Goal: Task Accomplishment & Management: Use online tool/utility

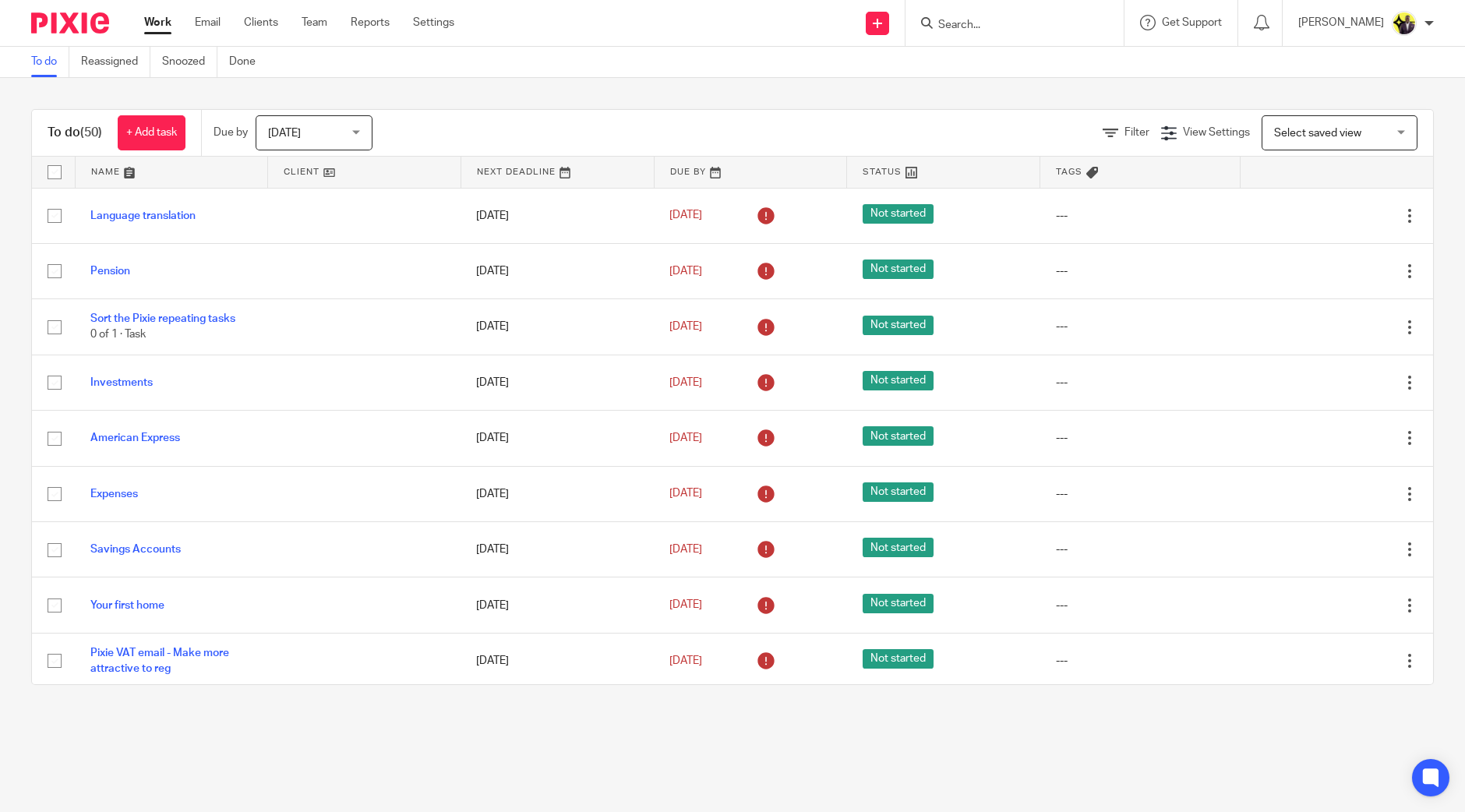
click at [993, 30] on input "Search" at bounding box center [1007, 26] width 141 height 14
click at [1024, 23] on input "Search" at bounding box center [1007, 26] width 141 height 14
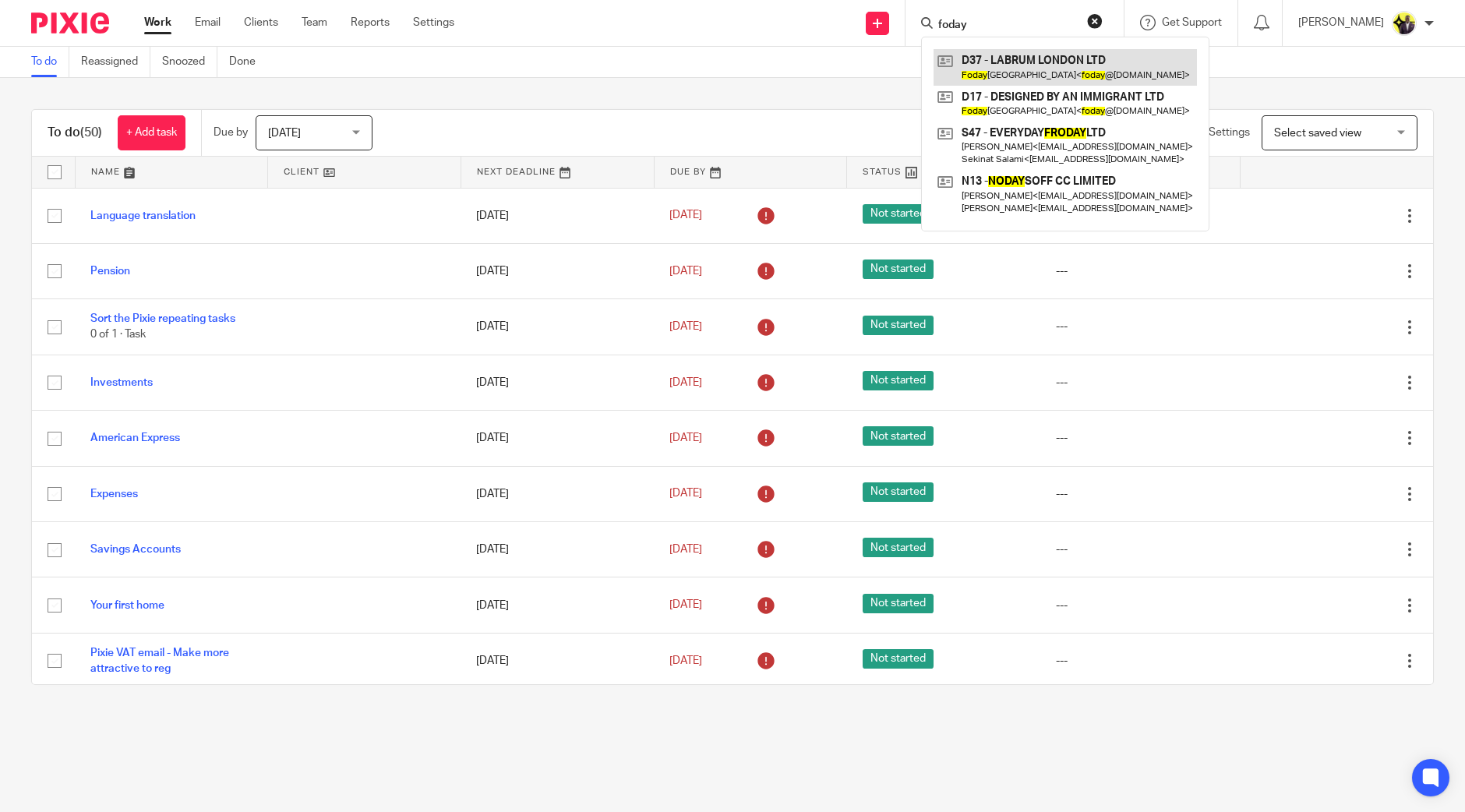
type input "foday"
click at [1048, 61] on link at bounding box center [1065, 66] width 263 height 35
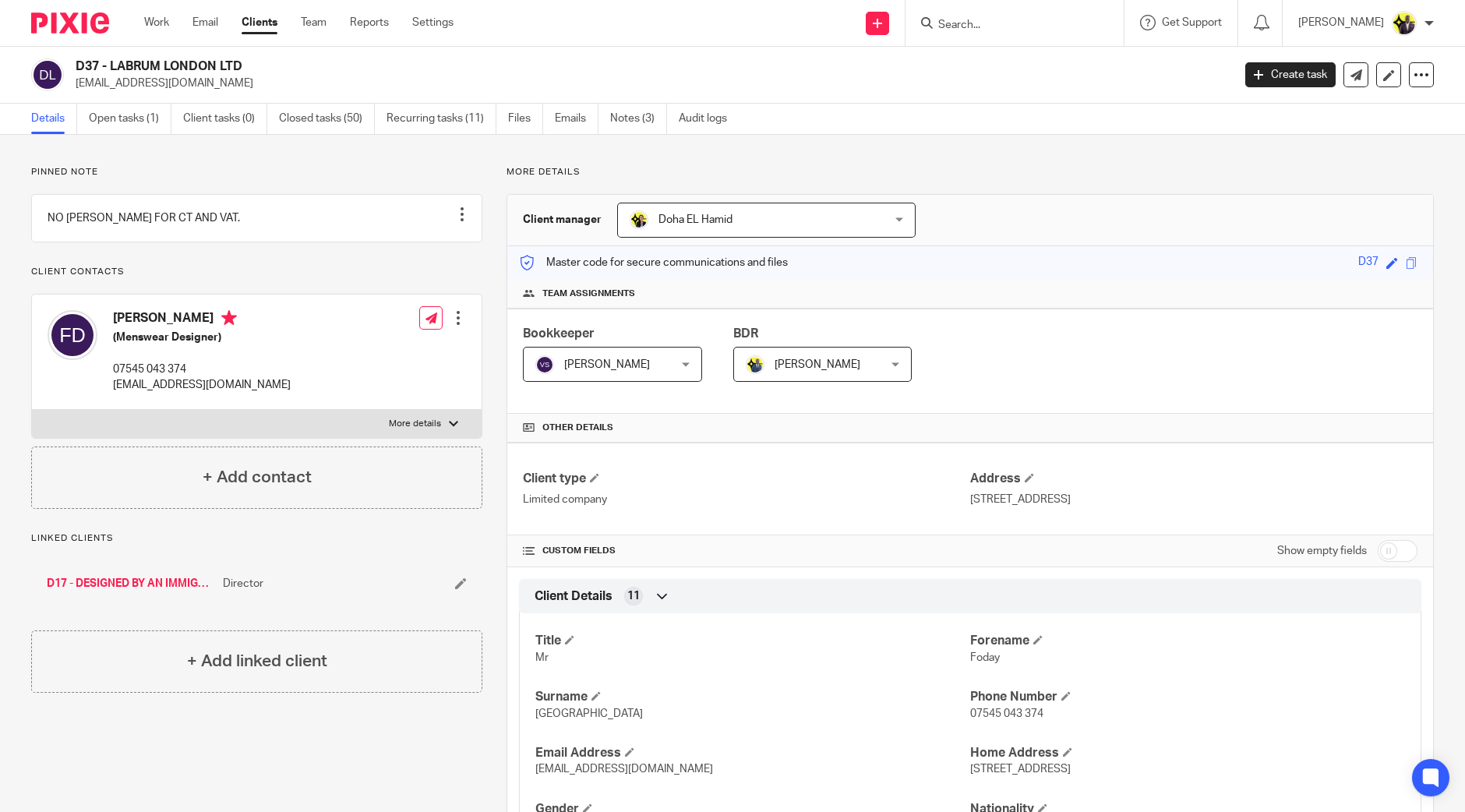
click at [1034, 25] on input "Search" at bounding box center [1007, 26] width 141 height 14
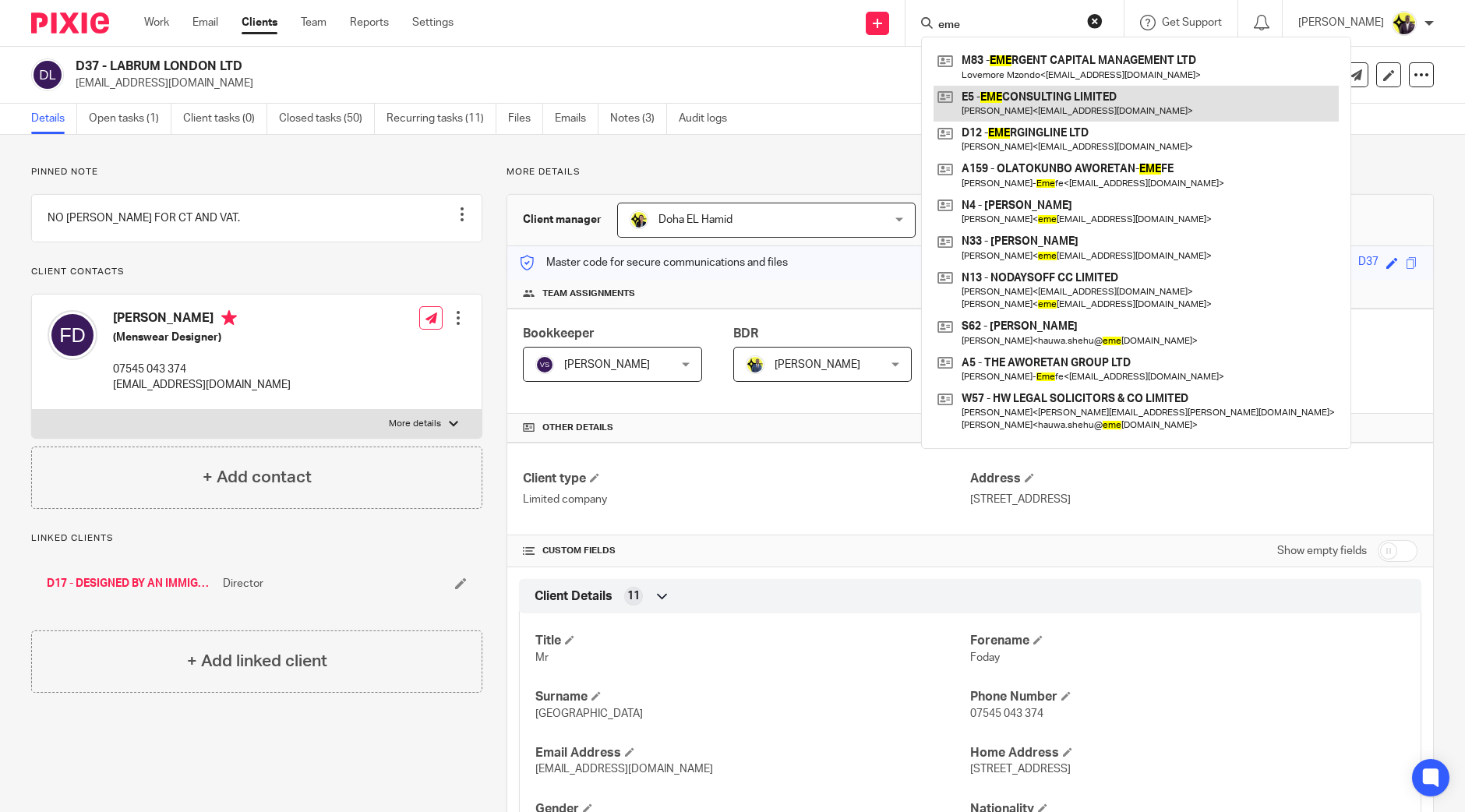
type input "eme"
click at [1084, 95] on link at bounding box center [1136, 103] width 405 height 35
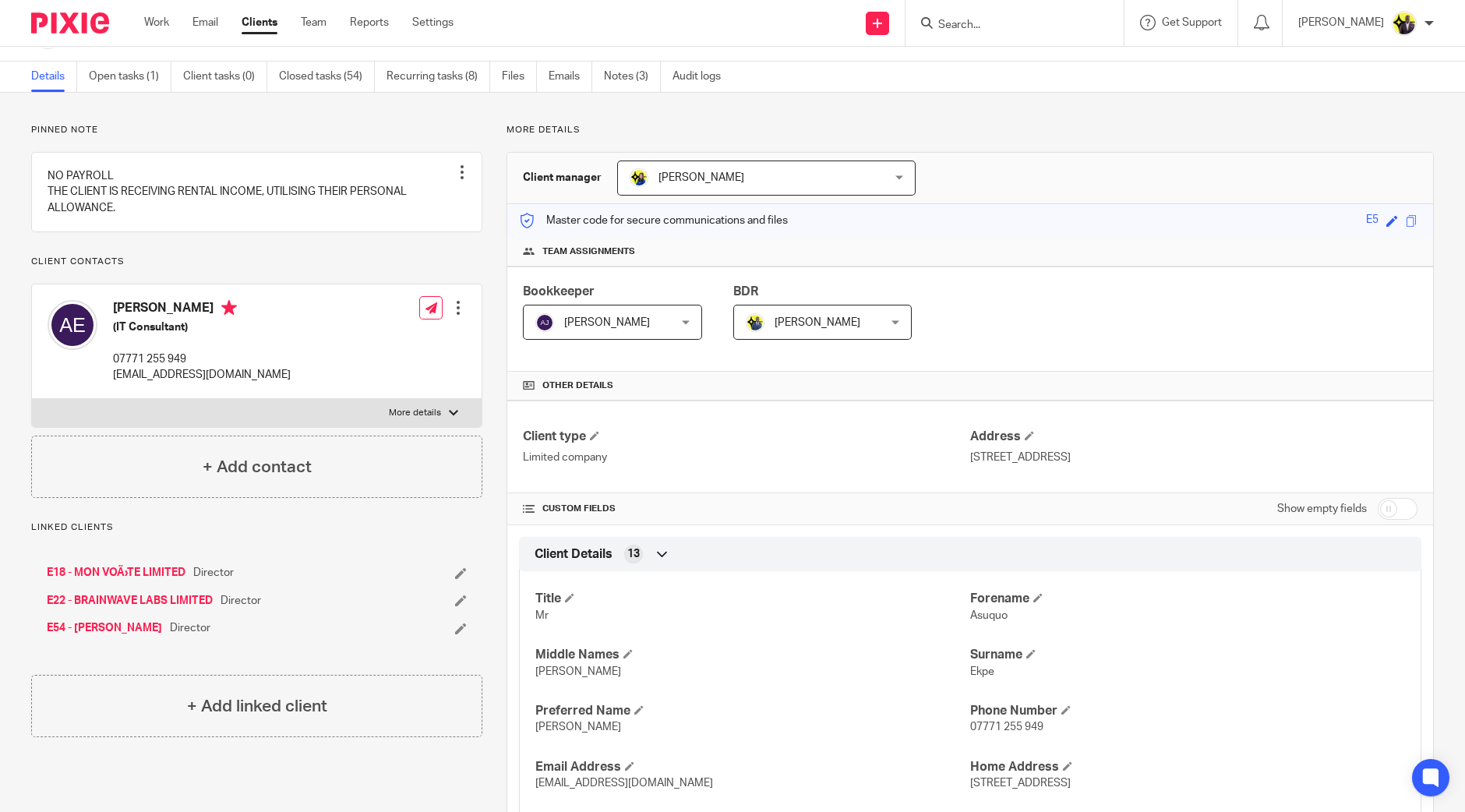
scroll to position [97, 0]
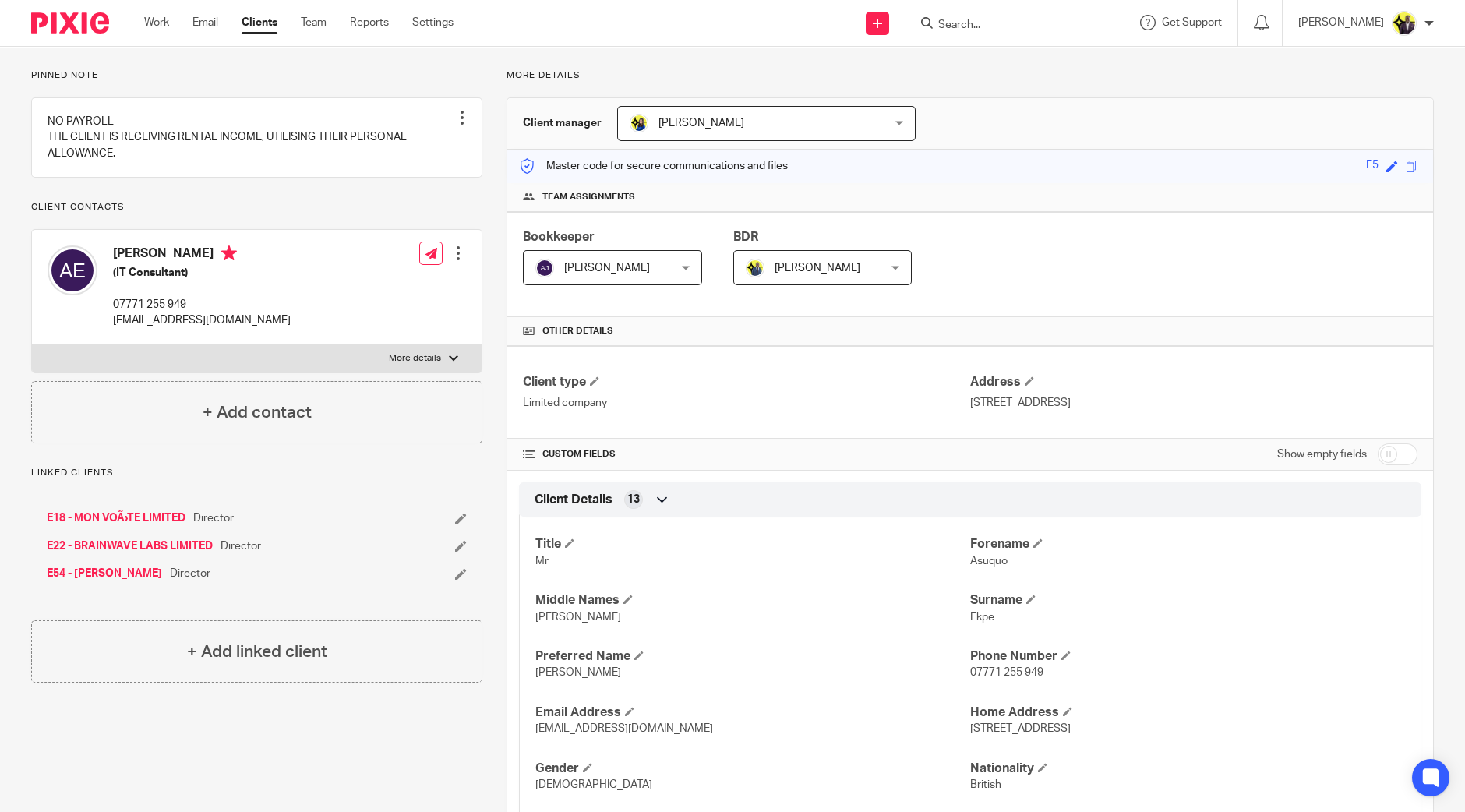
click at [1026, 19] on input "Search" at bounding box center [1007, 26] width 141 height 14
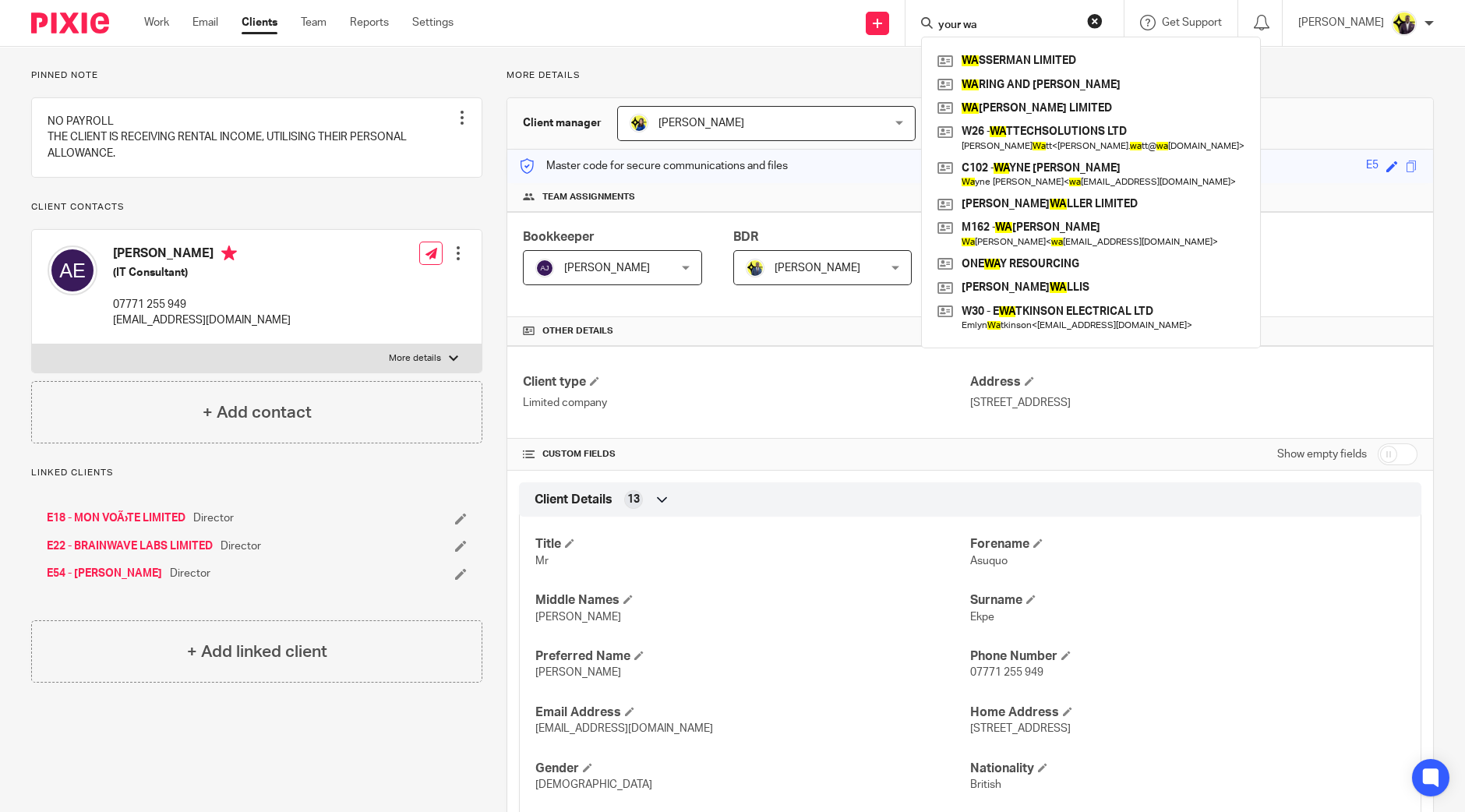
click at [1060, 19] on input "your wa" at bounding box center [1007, 26] width 141 height 14
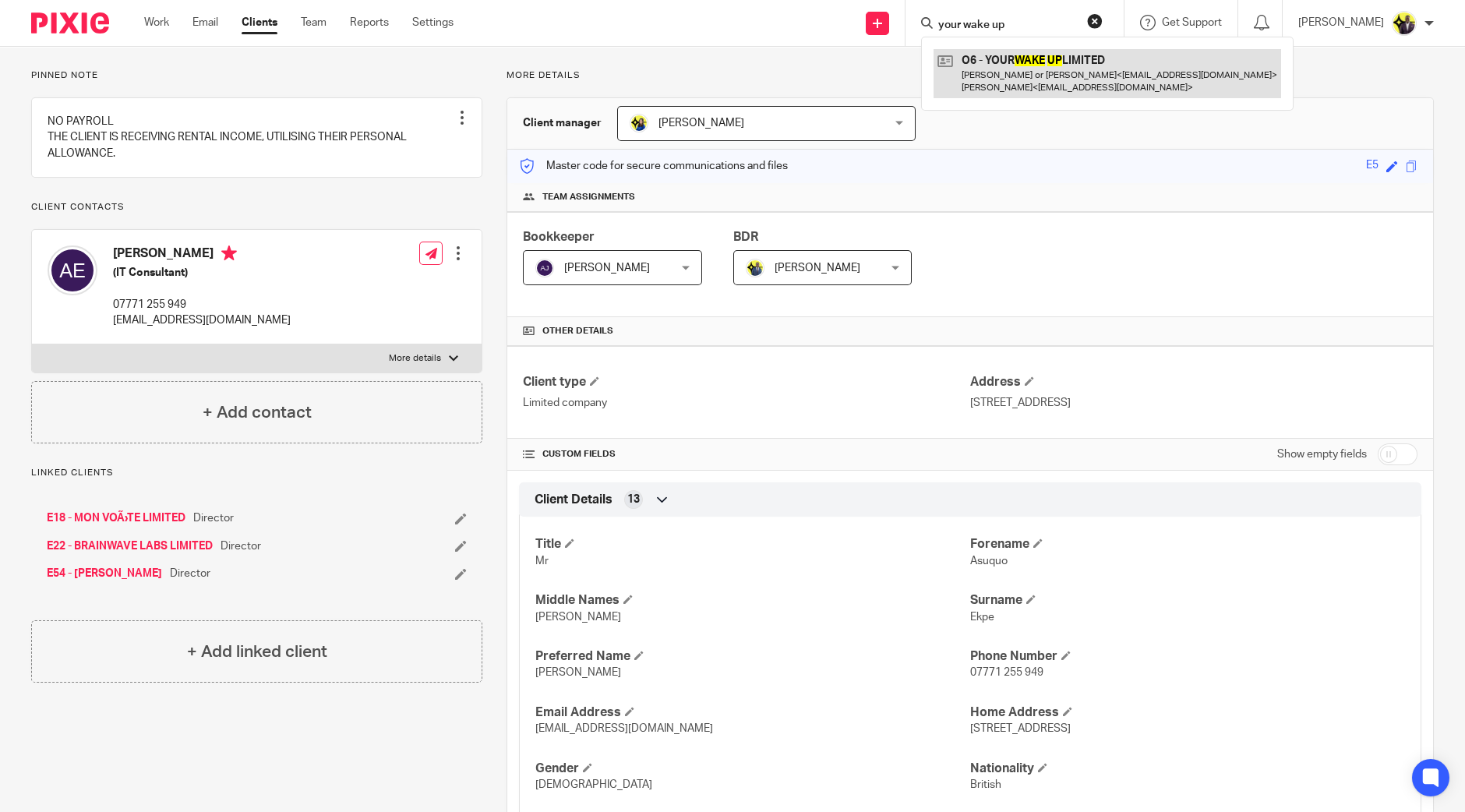
type input "your wake up"
click at [1043, 65] on link at bounding box center [1107, 73] width 347 height 48
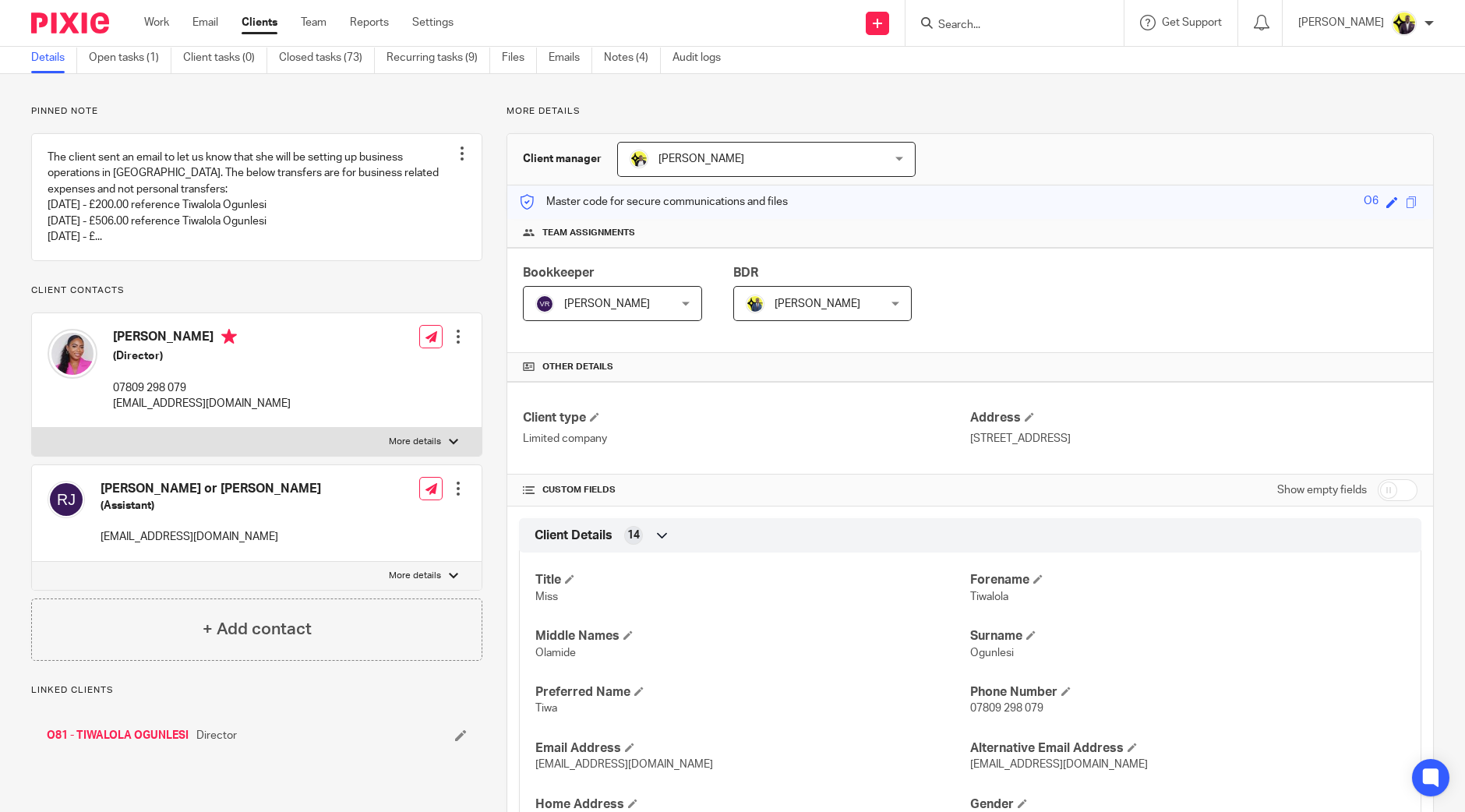
scroll to position [194, 0]
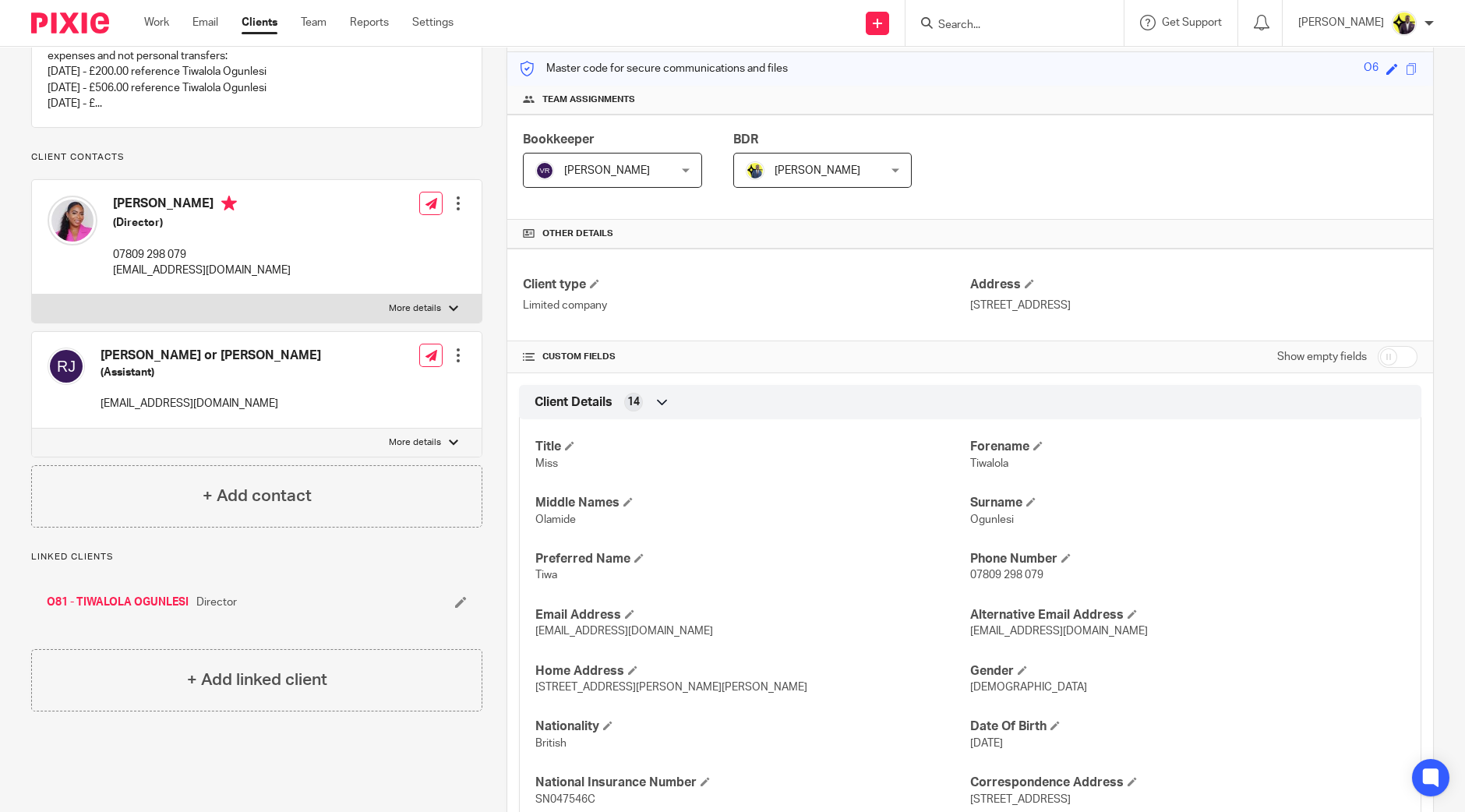
click at [1009, 18] on form at bounding box center [1019, 23] width 166 height 19
click at [989, 32] on form at bounding box center [1019, 23] width 166 height 19
click at [991, 31] on input "Search" at bounding box center [1007, 26] width 141 height 14
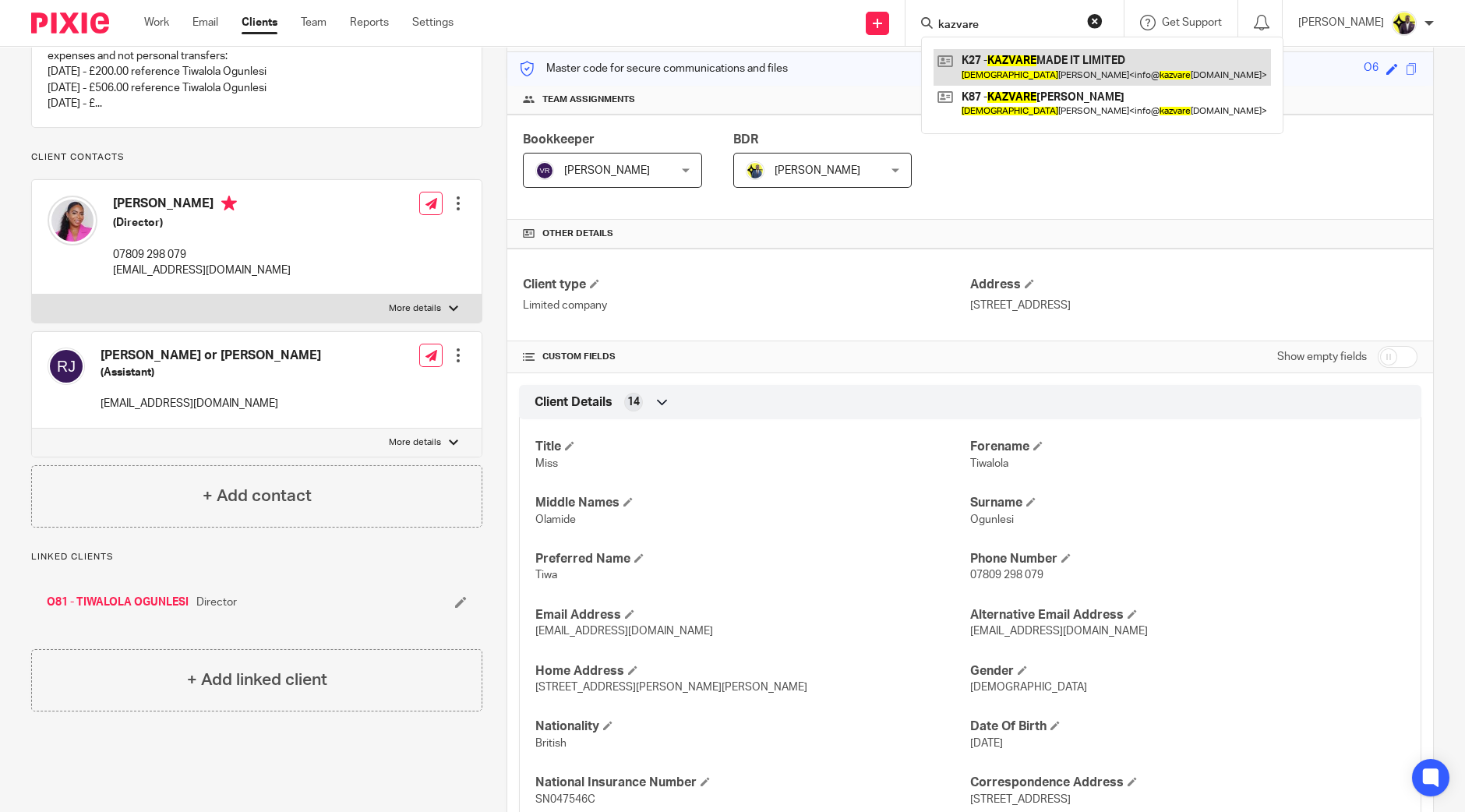
type input "kazvare"
click at [1050, 61] on link at bounding box center [1102, 66] width 338 height 35
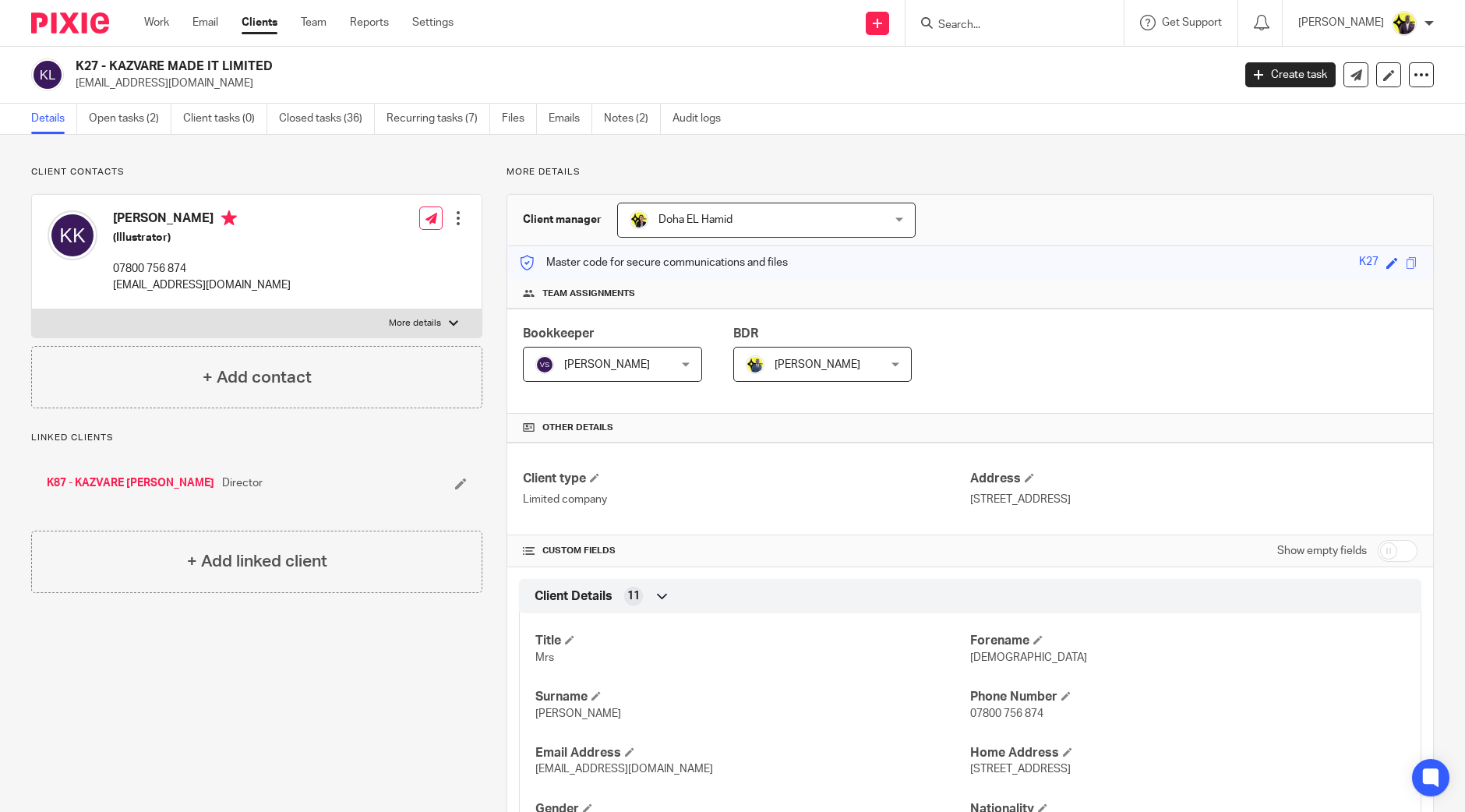
click at [268, 13] on div "Work Email Clients Team Reports Settings Work Email Clients Team Reports Settin…" at bounding box center [302, 23] width 348 height 46
click at [269, 20] on link "Clients" at bounding box center [258, 22] width 35 height 15
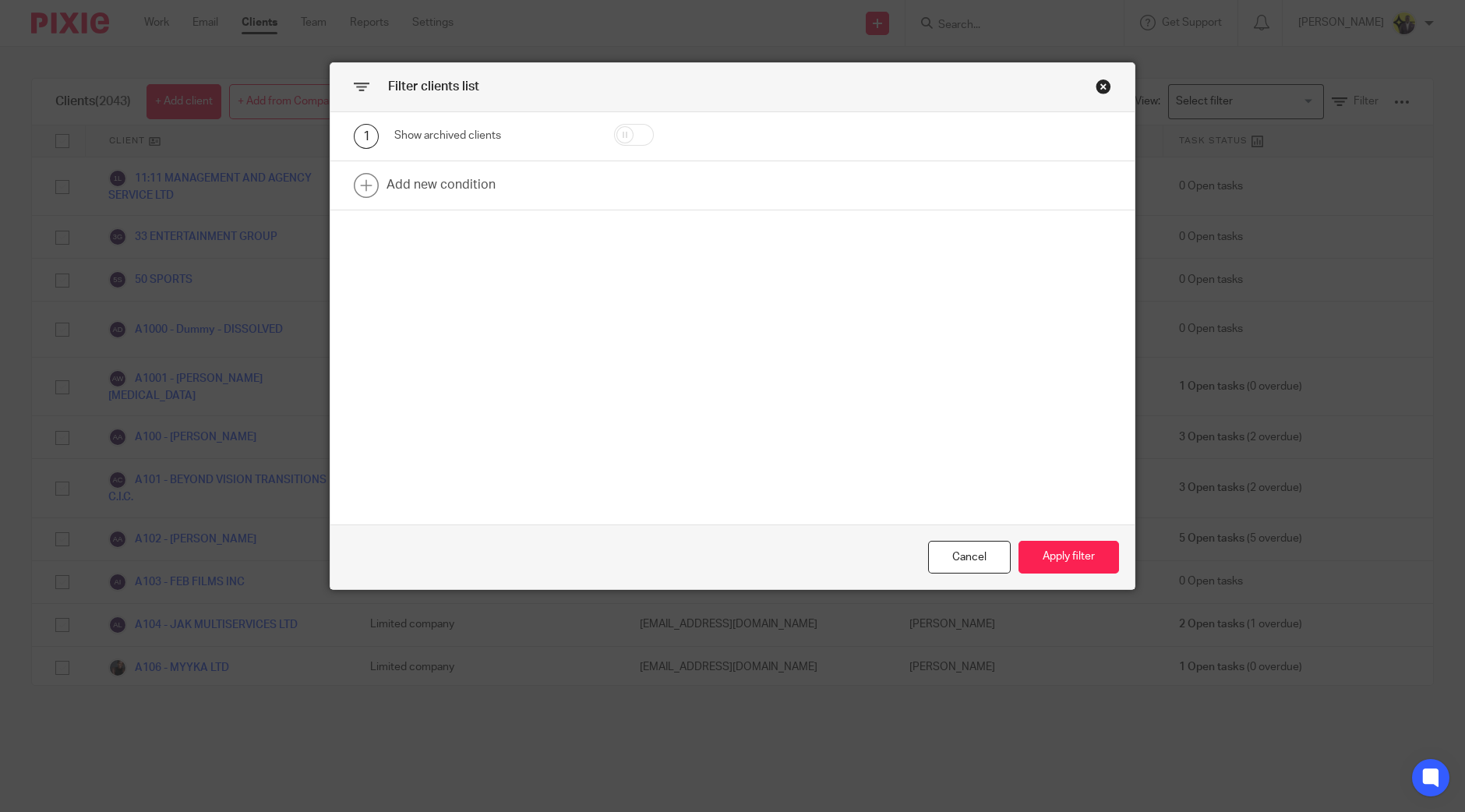
click at [654, 137] on div at bounding box center [655, 136] width 130 height 25
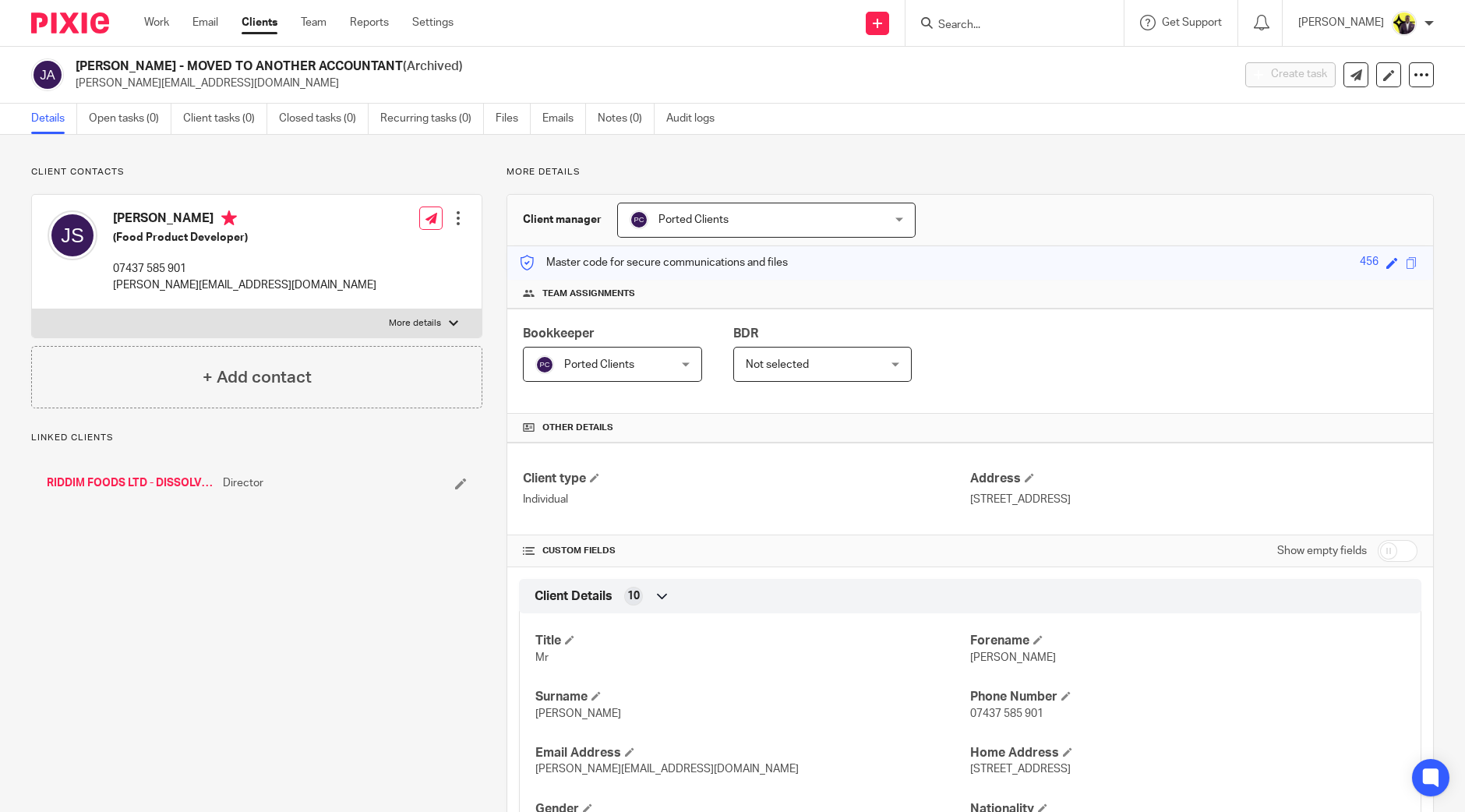
scroll to position [194, 0]
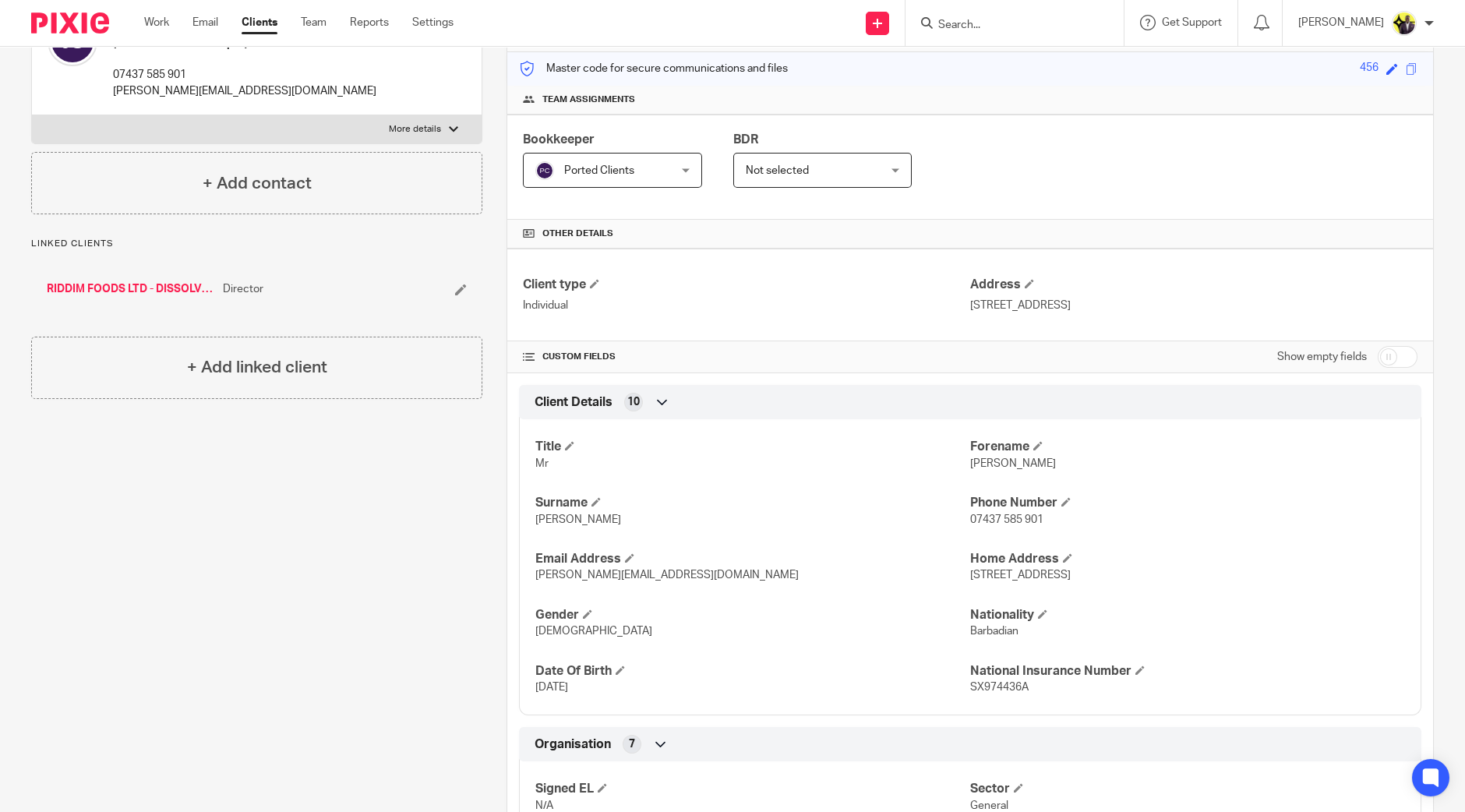
click at [1005, 19] on input "Search" at bounding box center [1007, 26] width 141 height 14
type input "remali"
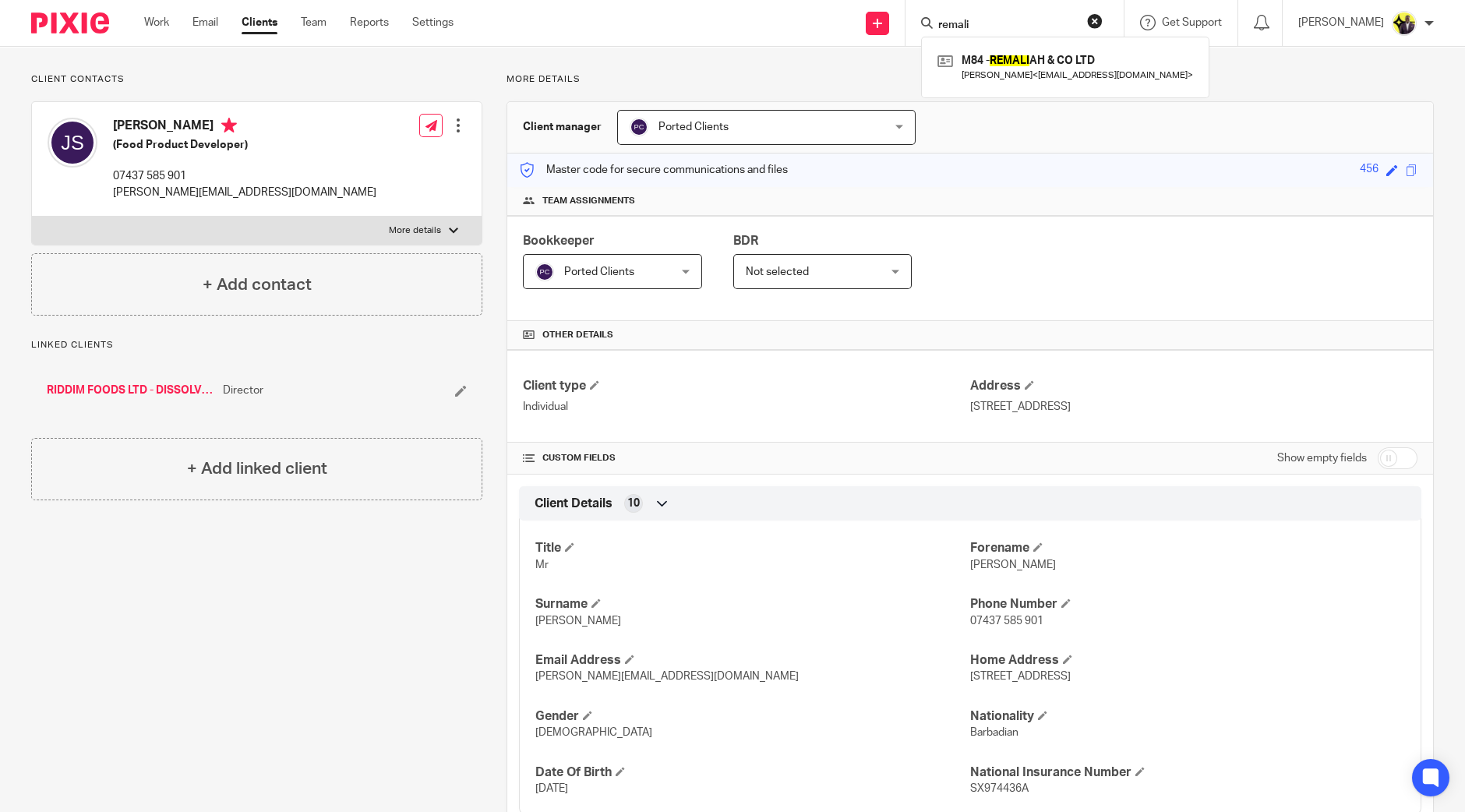
scroll to position [0, 0]
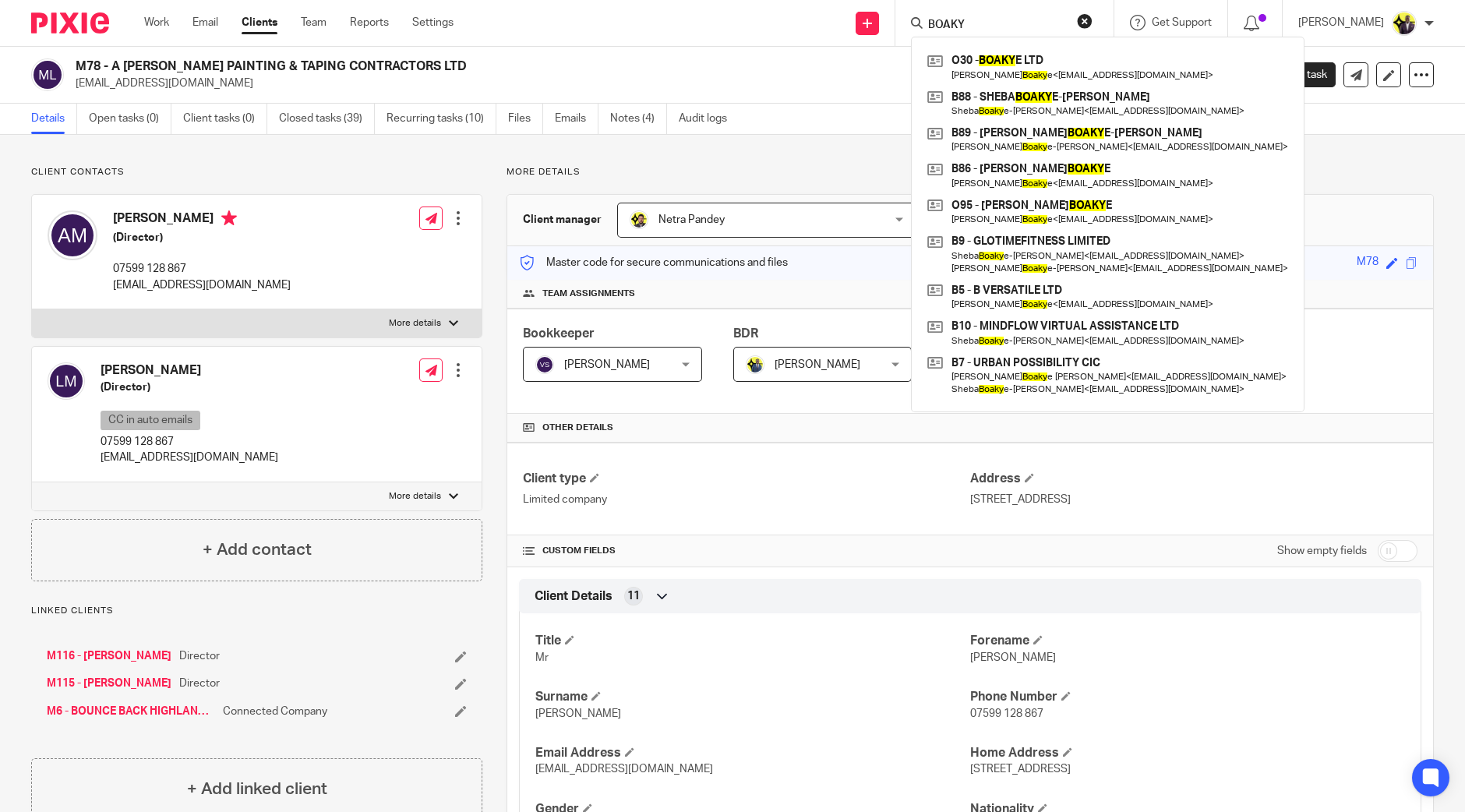
click at [925, 14] on div "Send new email Create task Add client Request signature BOAKY O30 - BOAKY E LTD…" at bounding box center [970, 23] width 988 height 46
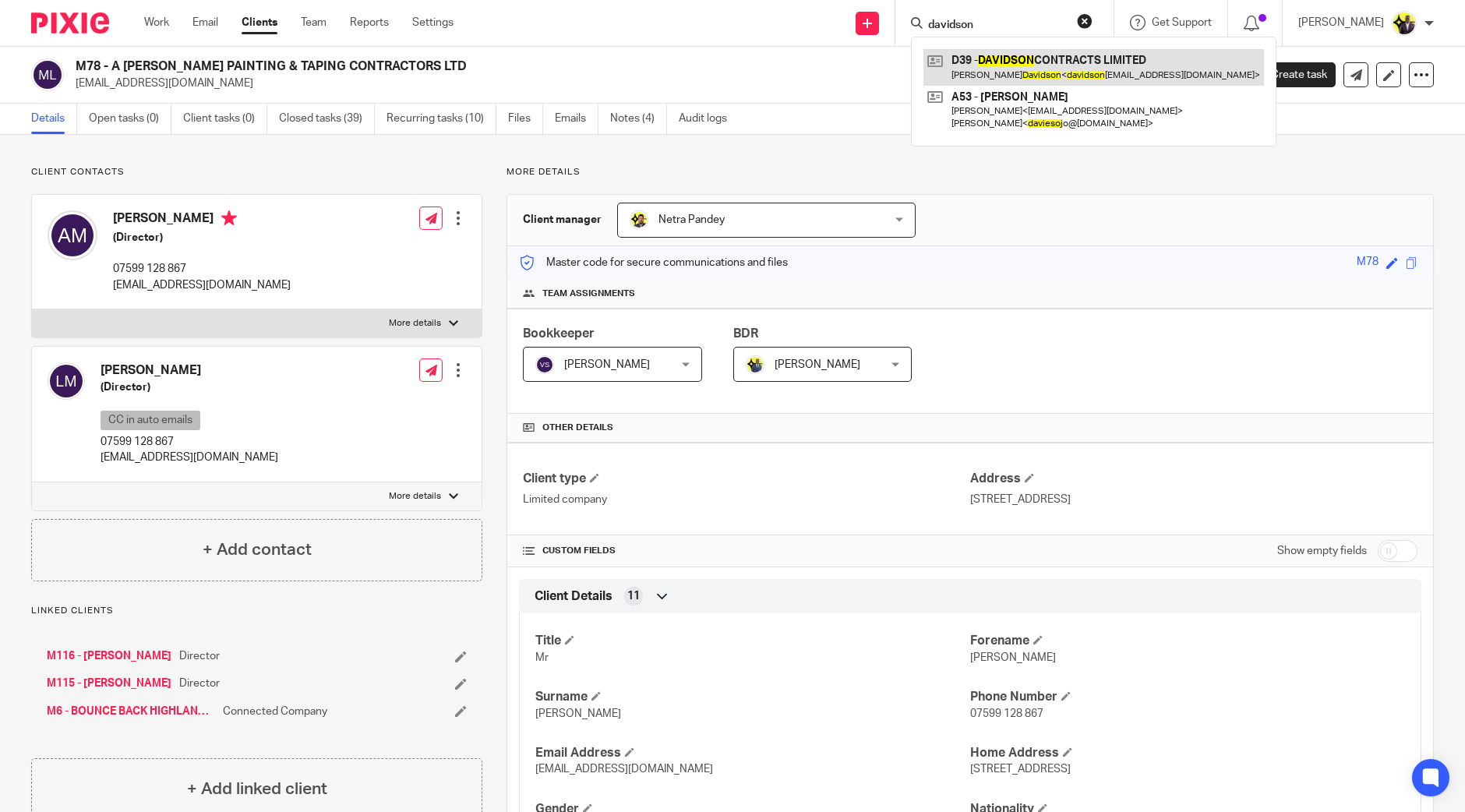
type input "davidson"
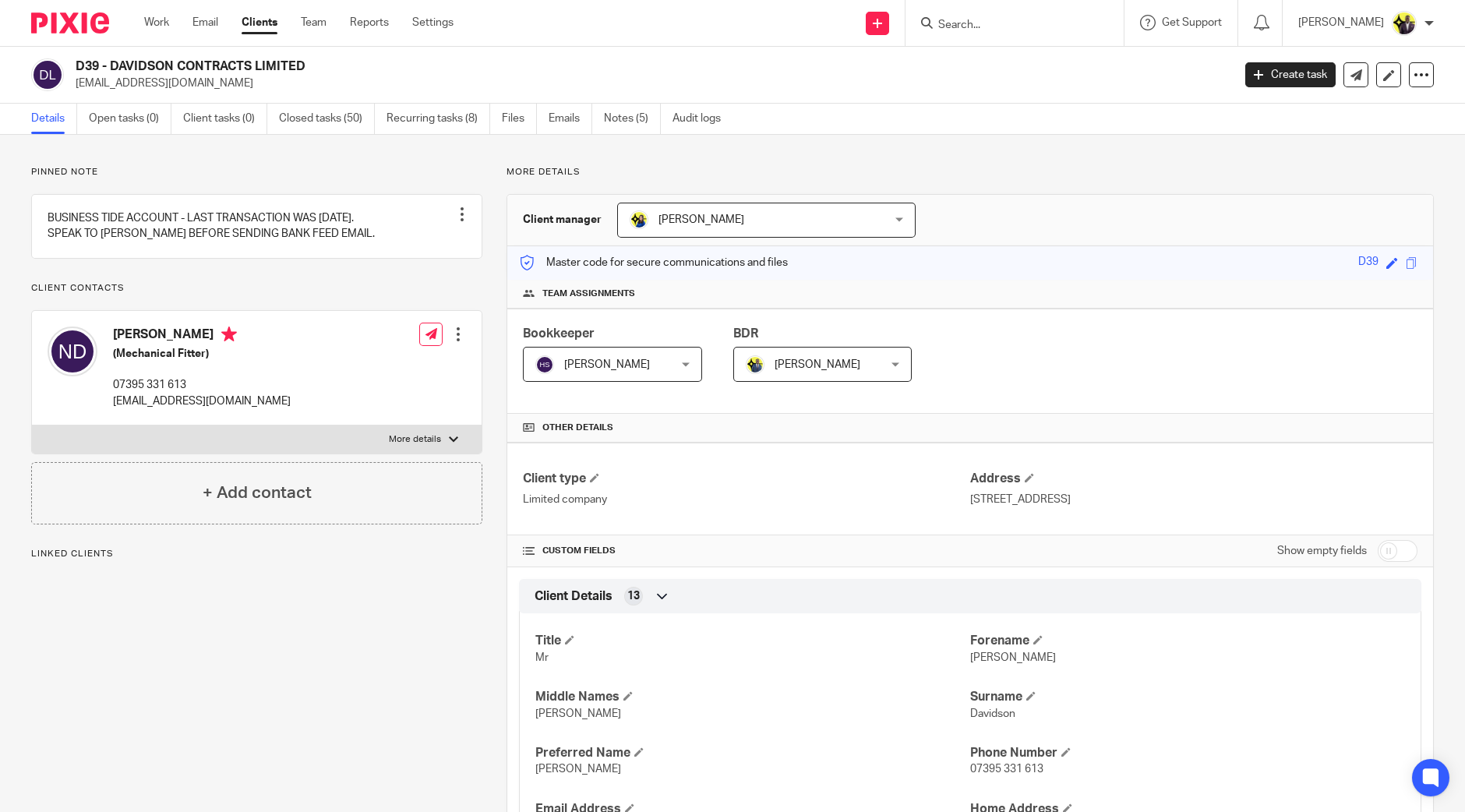
click at [446, 17] on link "Settings" at bounding box center [433, 22] width 41 height 15
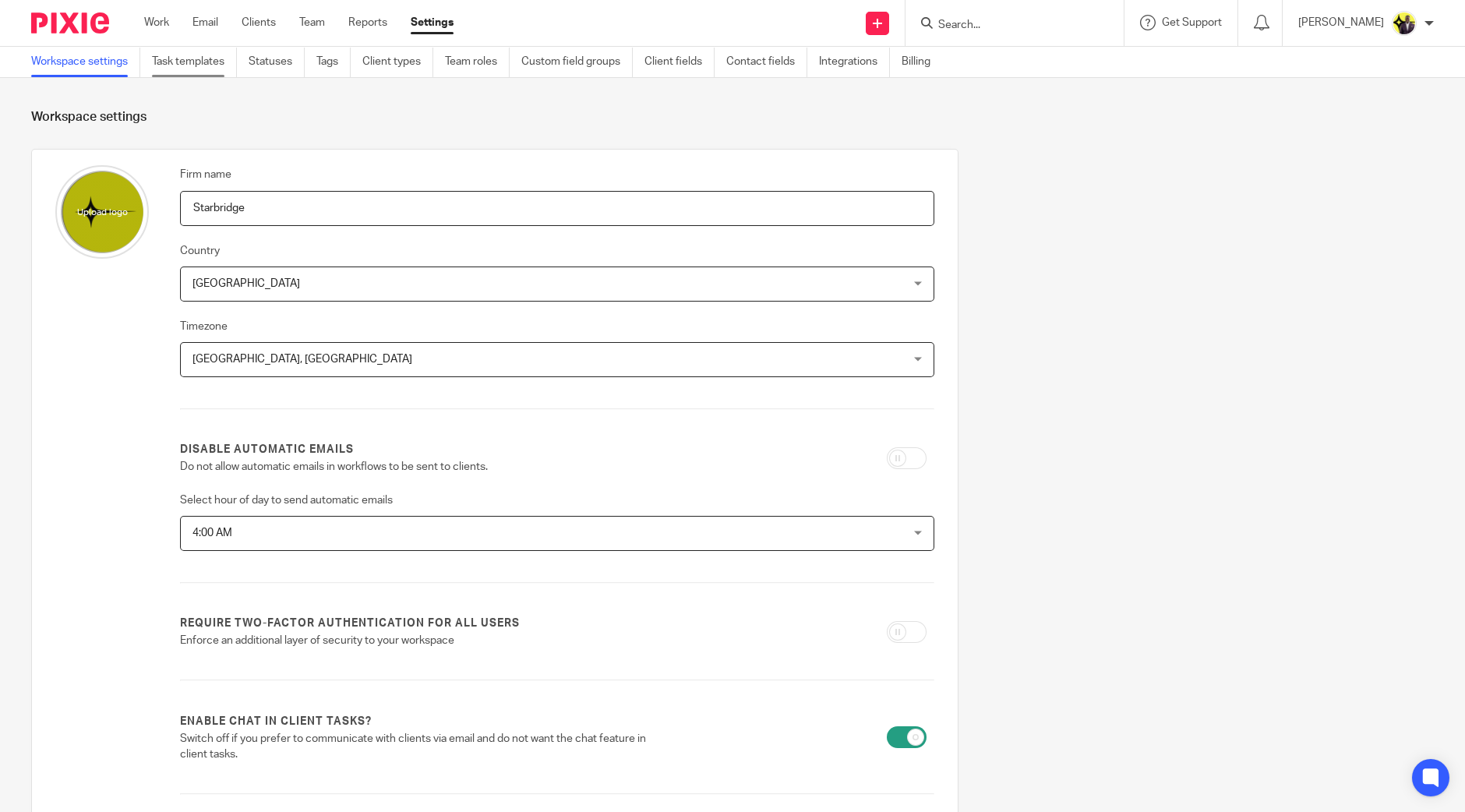
click at [211, 59] on link "Task templates" at bounding box center [194, 62] width 85 height 31
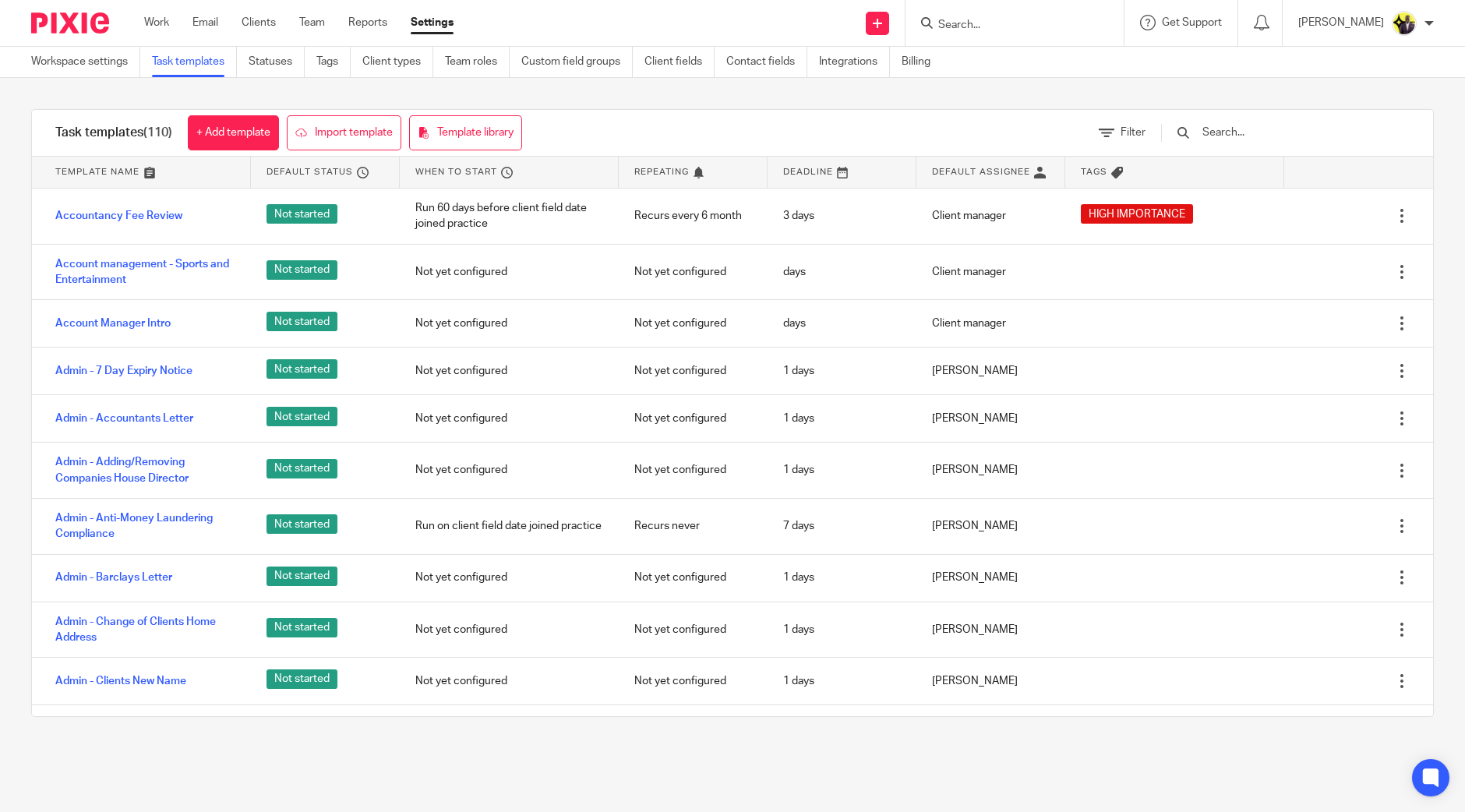
click at [1298, 130] on input "text" at bounding box center [1292, 132] width 182 height 17
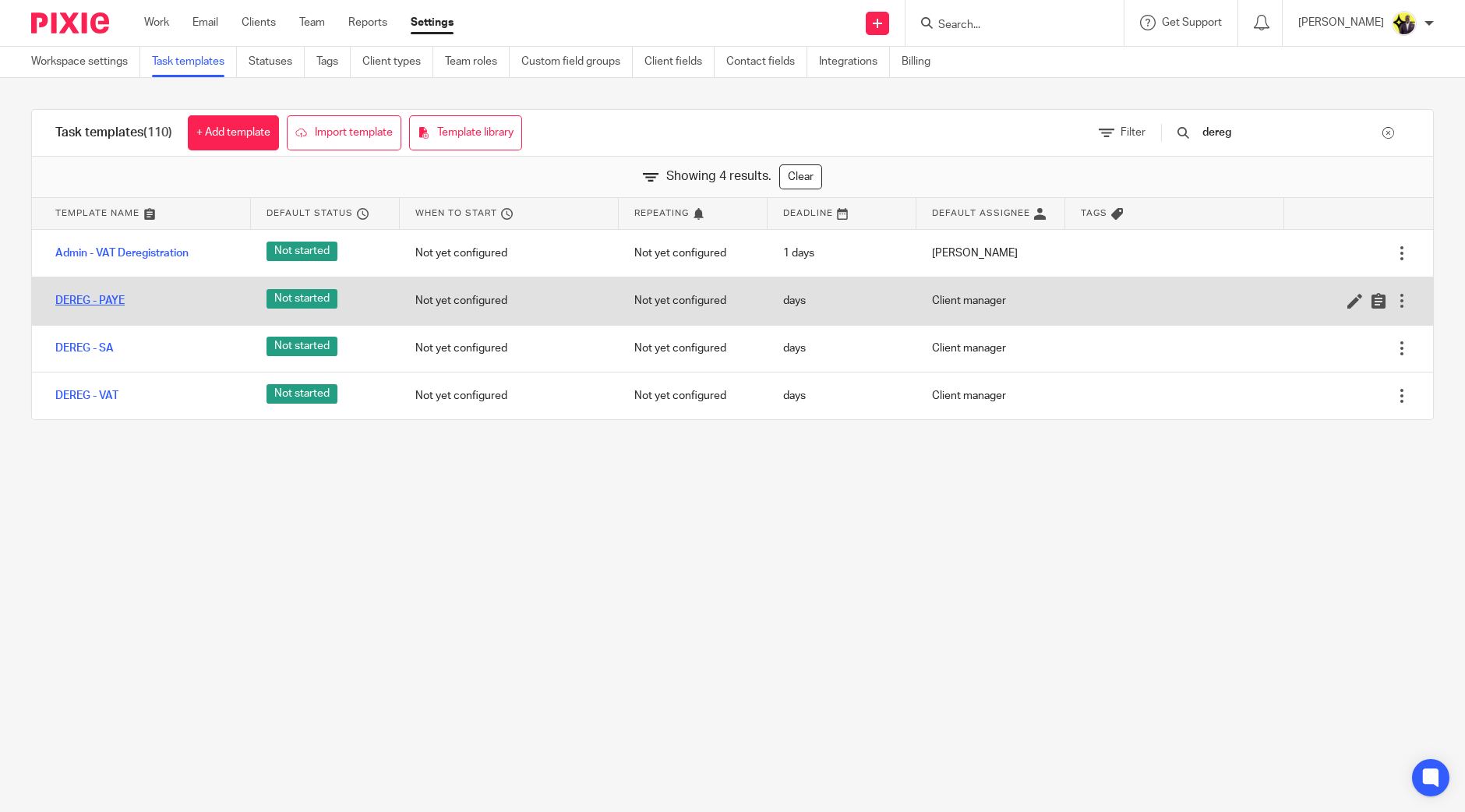
type input "dereg"
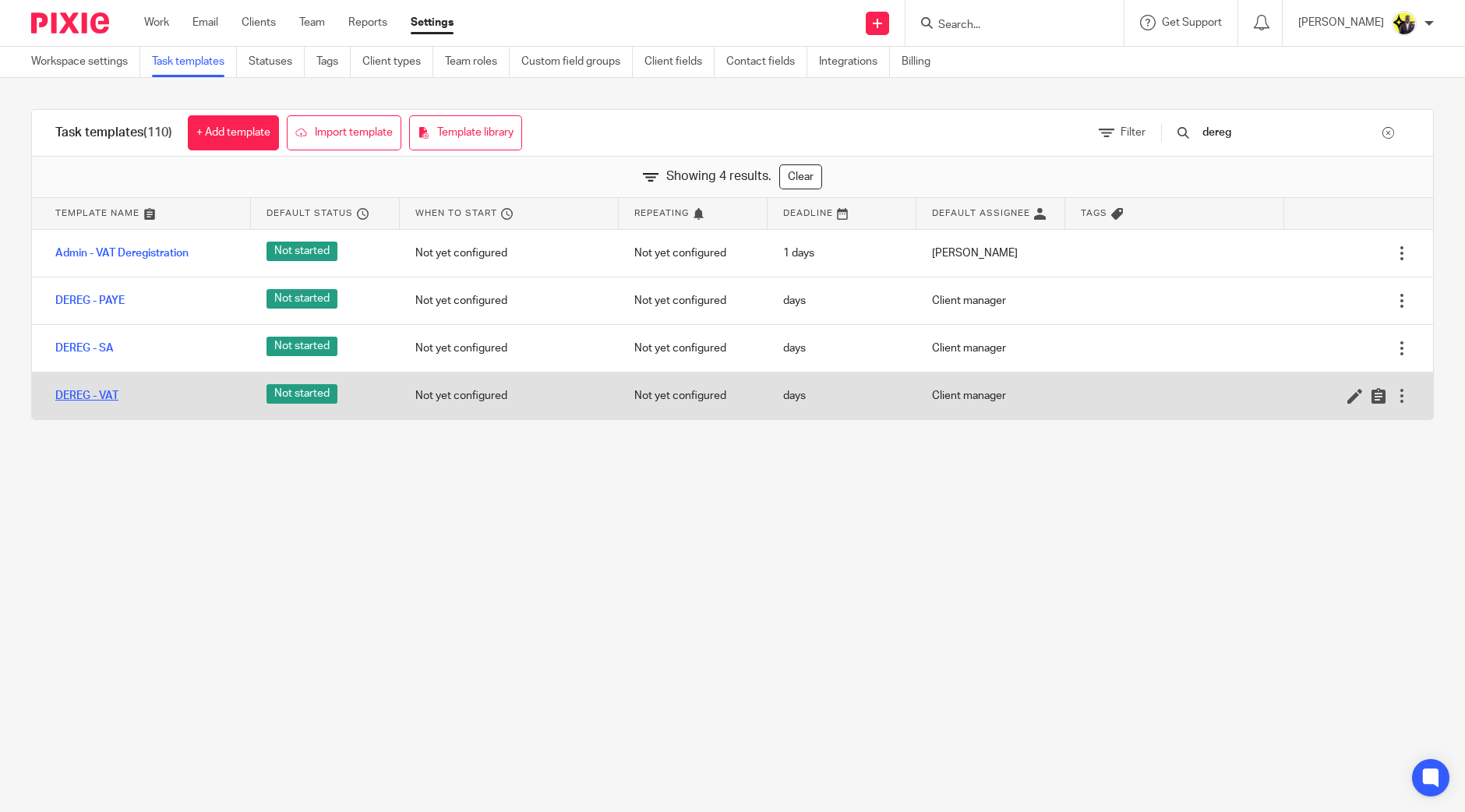
drag, startPoint x: 106, startPoint y: 392, endPoint x: 84, endPoint y: 397, distance: 22.6
click at [84, 397] on link "DEREG - VAT" at bounding box center [87, 396] width 63 height 15
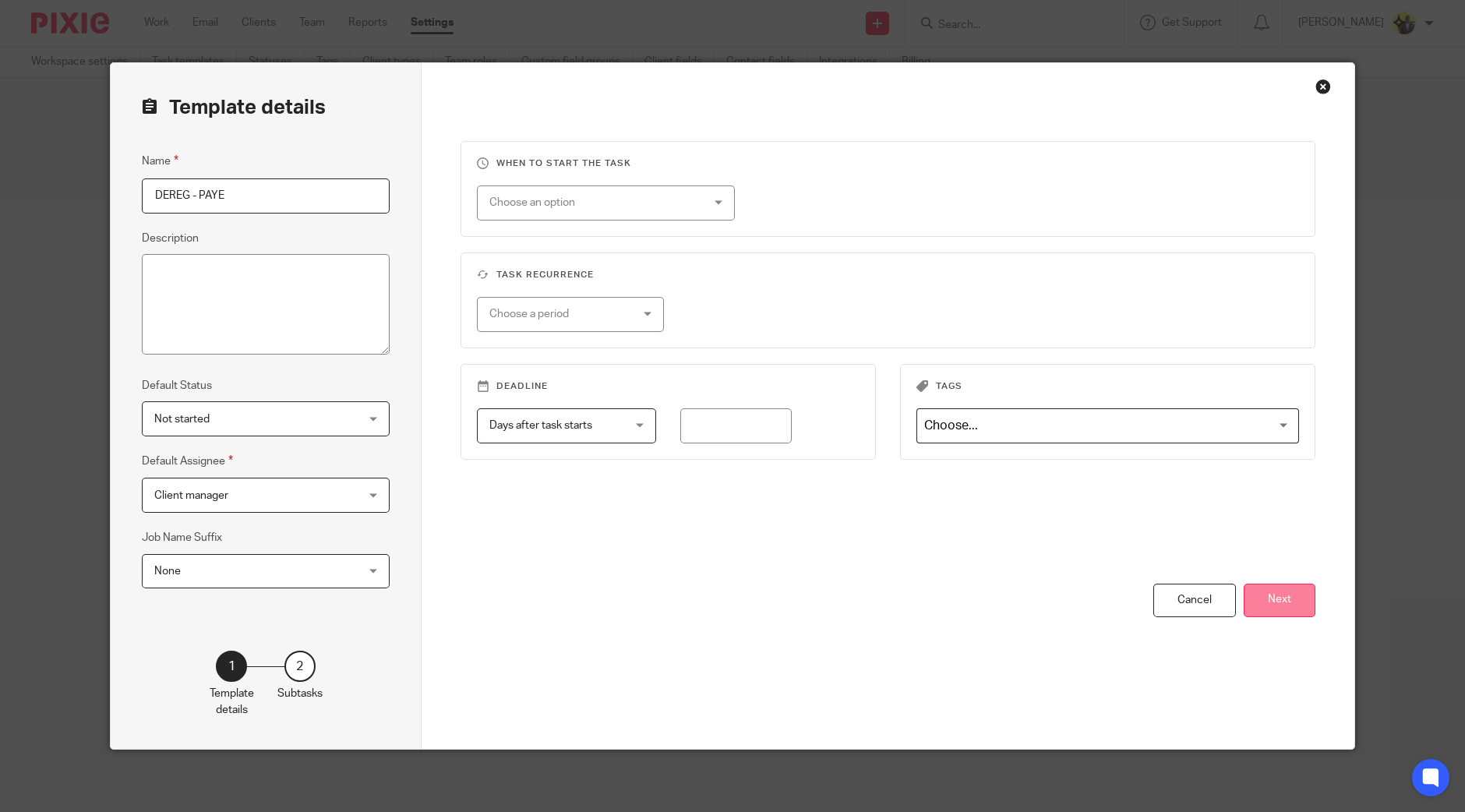
click at [1253, 605] on button "Next" at bounding box center [1279, 600] width 72 height 33
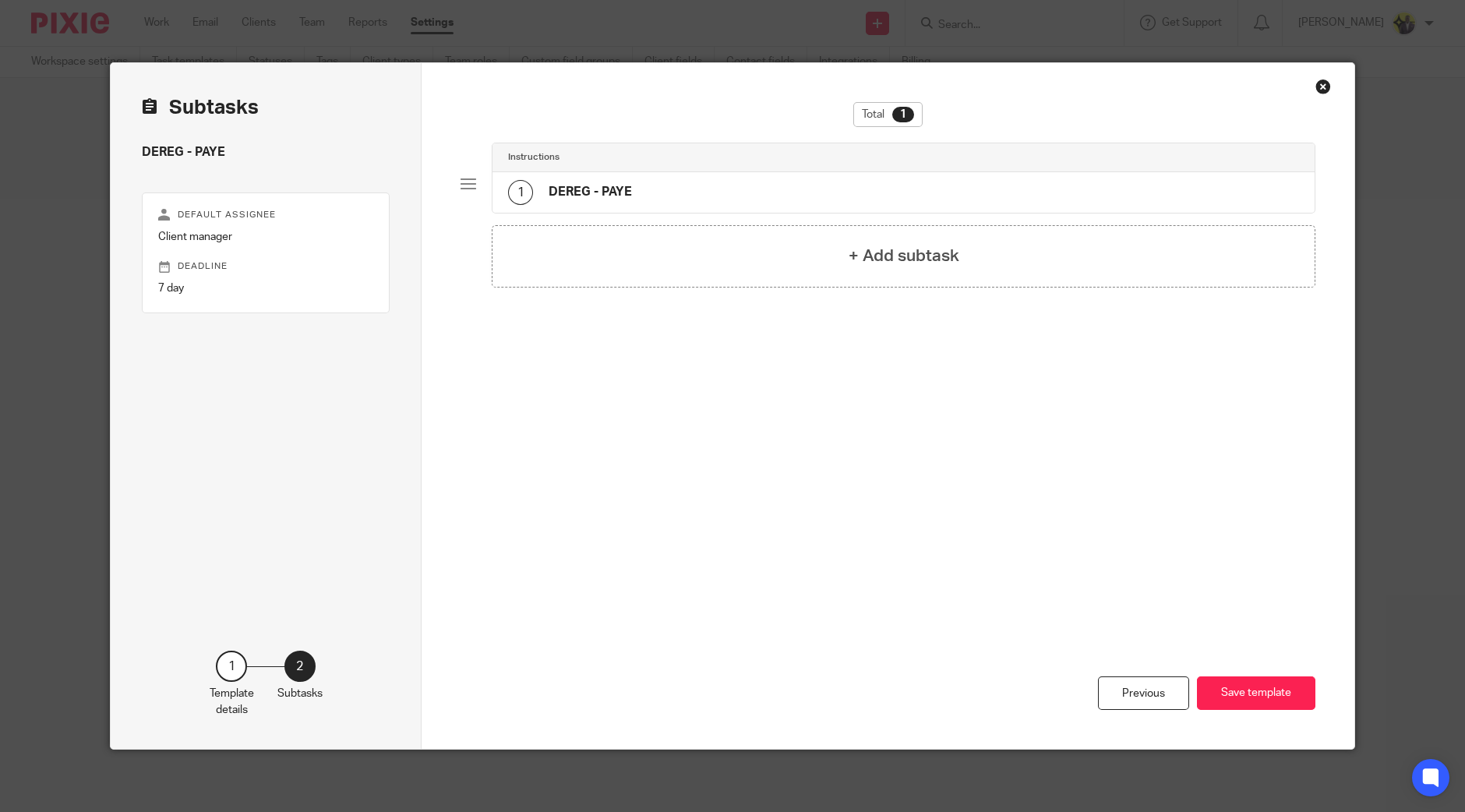
click at [614, 181] on div "1 DEREG - PAYE" at bounding box center [569, 192] width 123 height 25
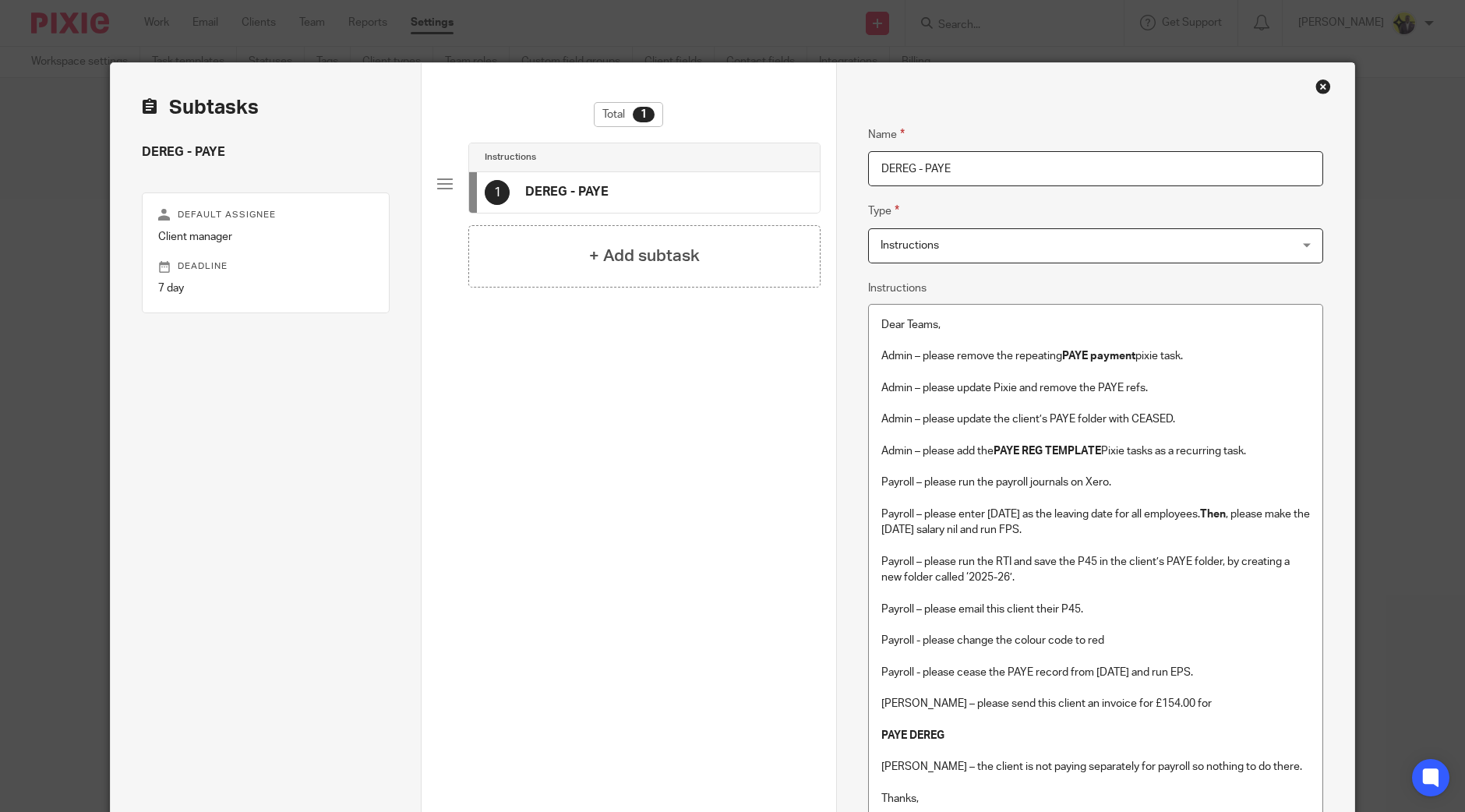
click at [985, 467] on p at bounding box center [1096, 467] width 429 height 15
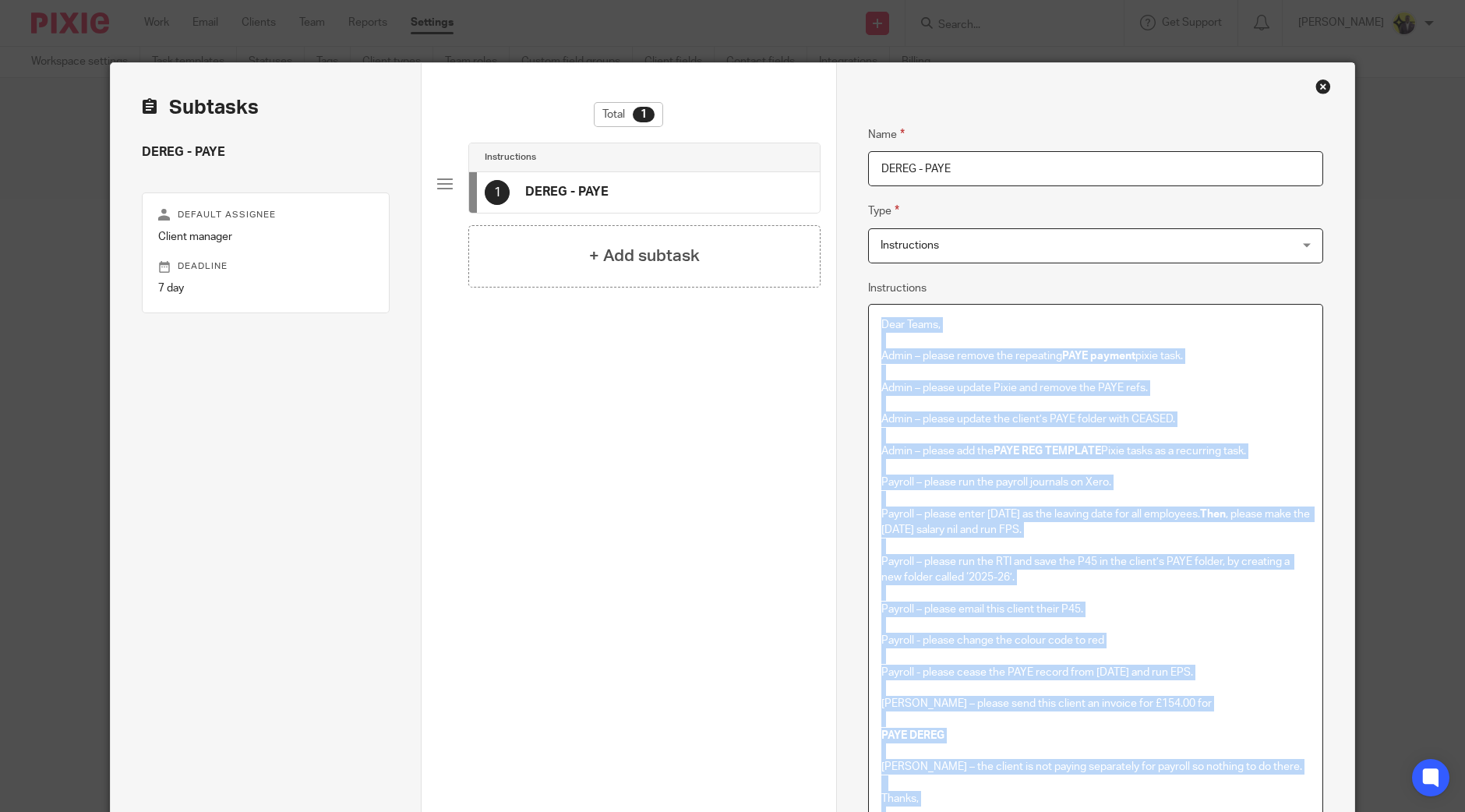
copy div "Lore Ipsum, Dolor – sitame consec adi elitseddo EIUS tempori utlab etdo. Magna …"
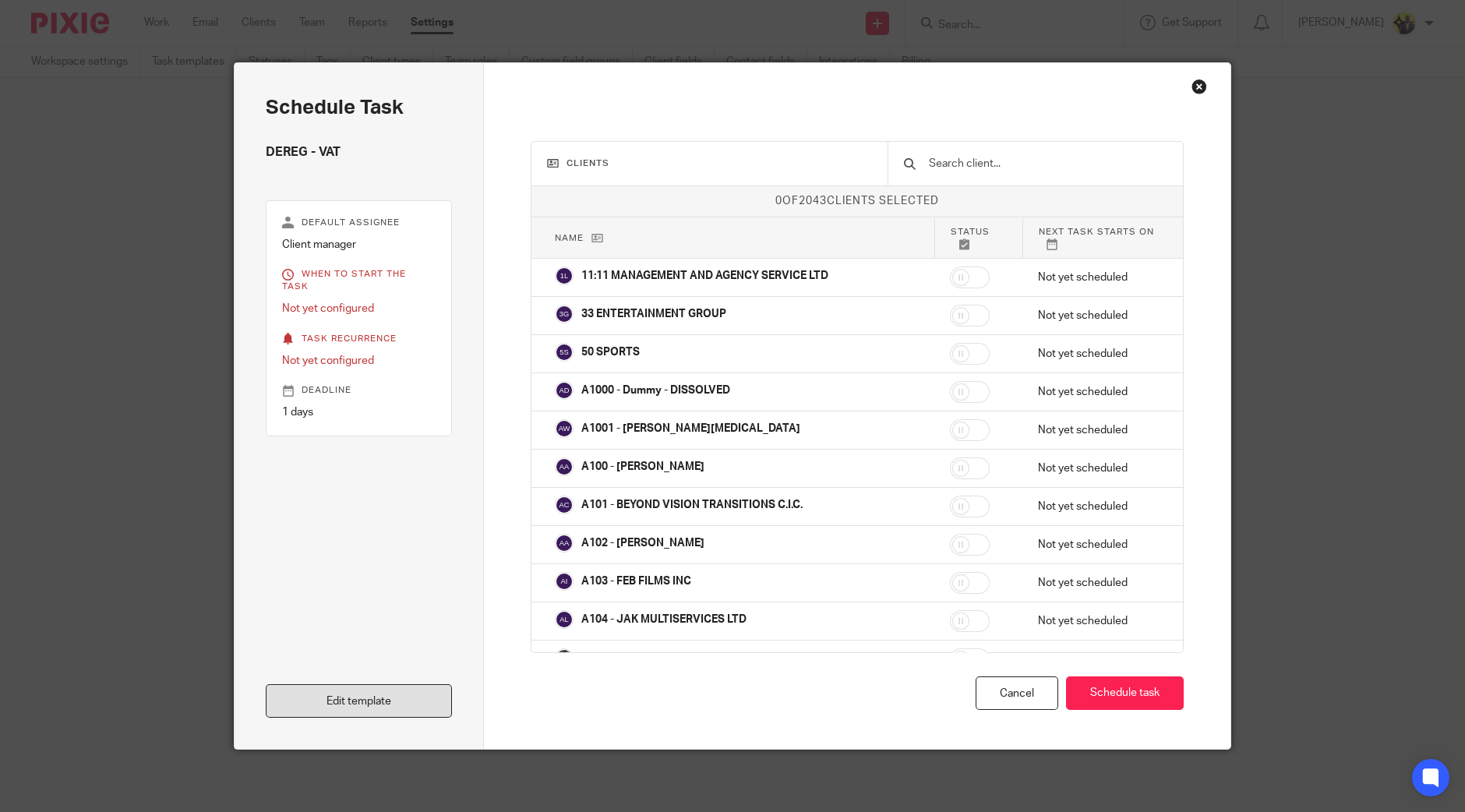
click at [317, 711] on link "Edit template" at bounding box center [359, 700] width 187 height 33
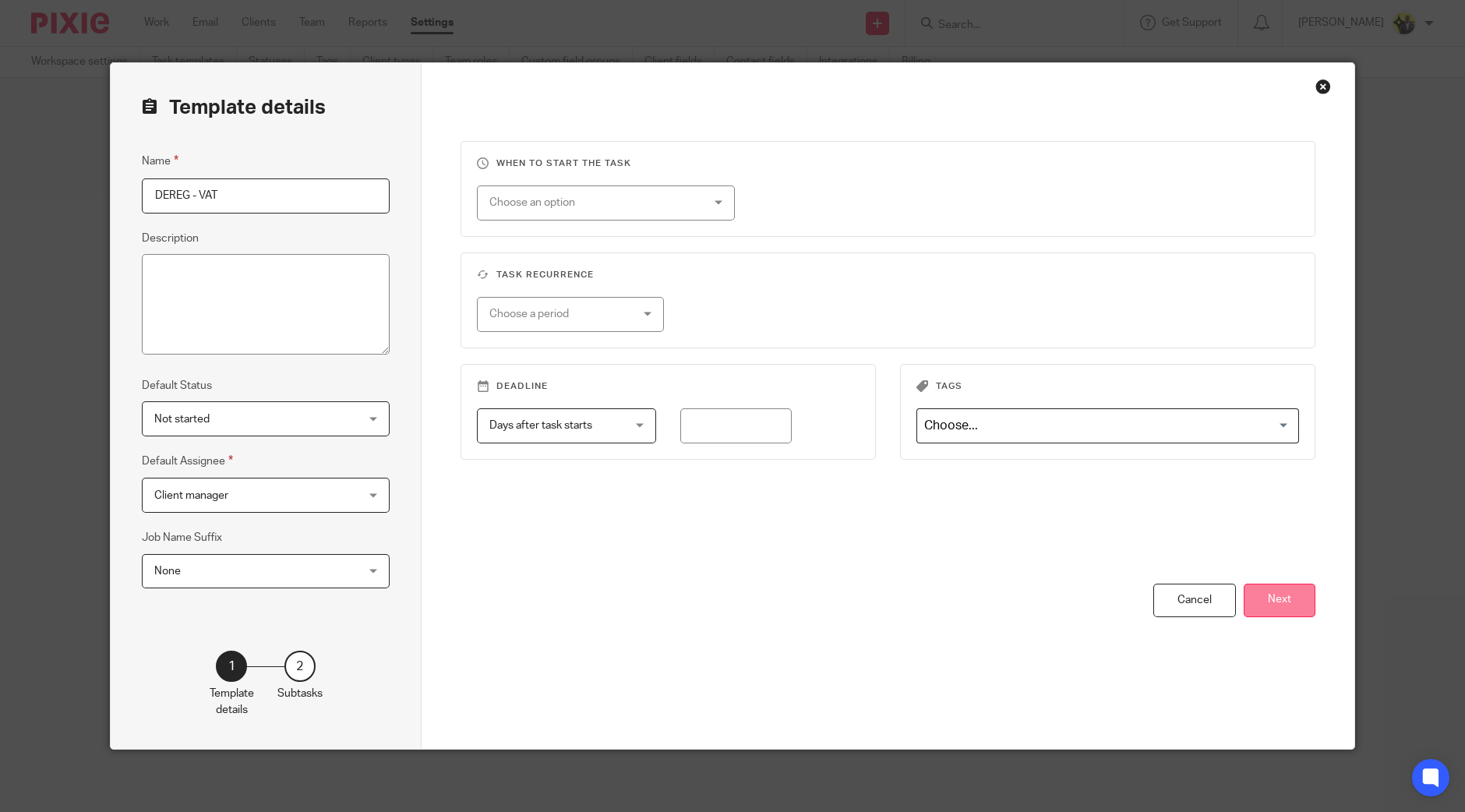
click at [1259, 603] on button "Next" at bounding box center [1279, 600] width 72 height 33
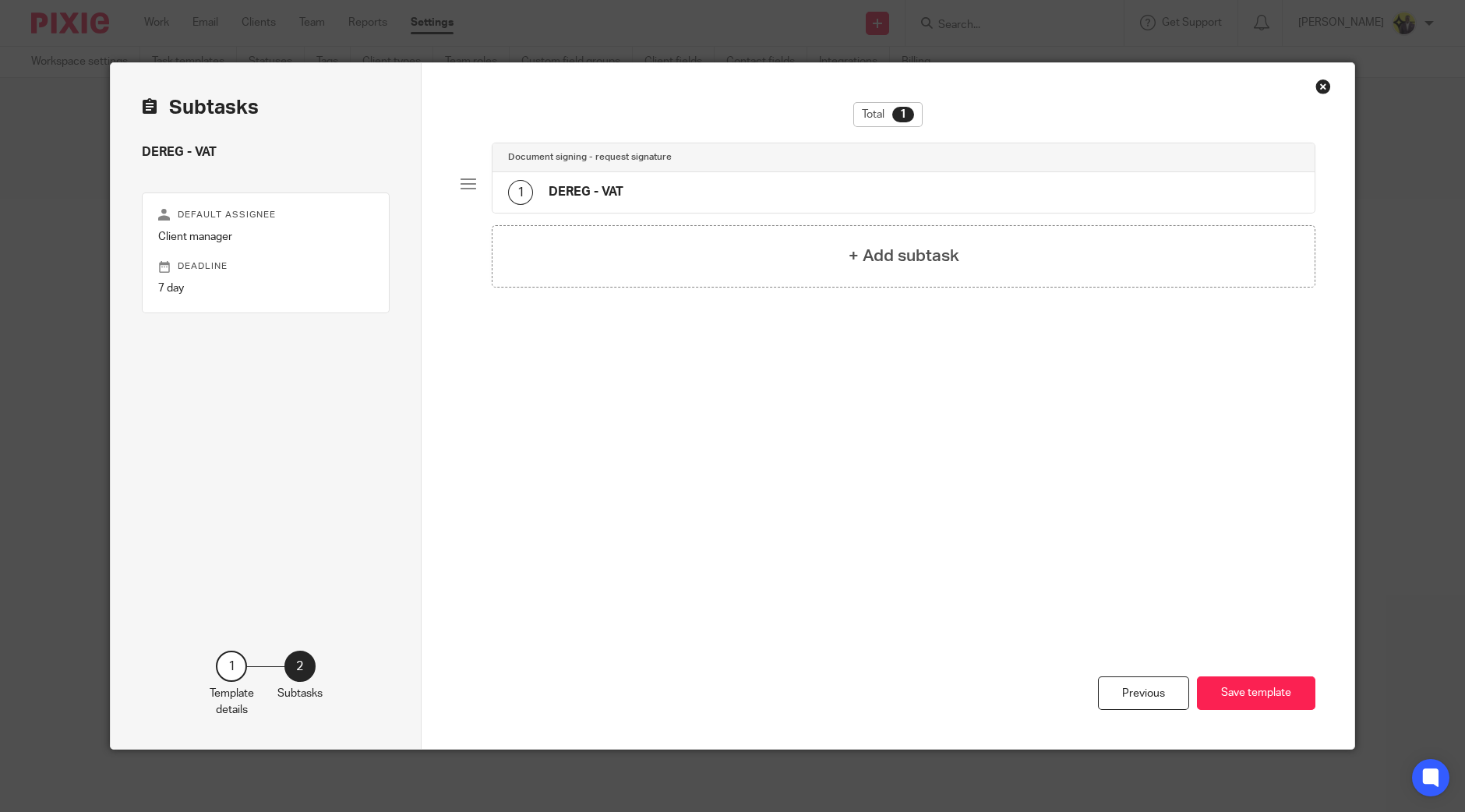
click at [587, 159] on h4 "Document signing - request signature" at bounding box center [589, 157] width 164 height 12
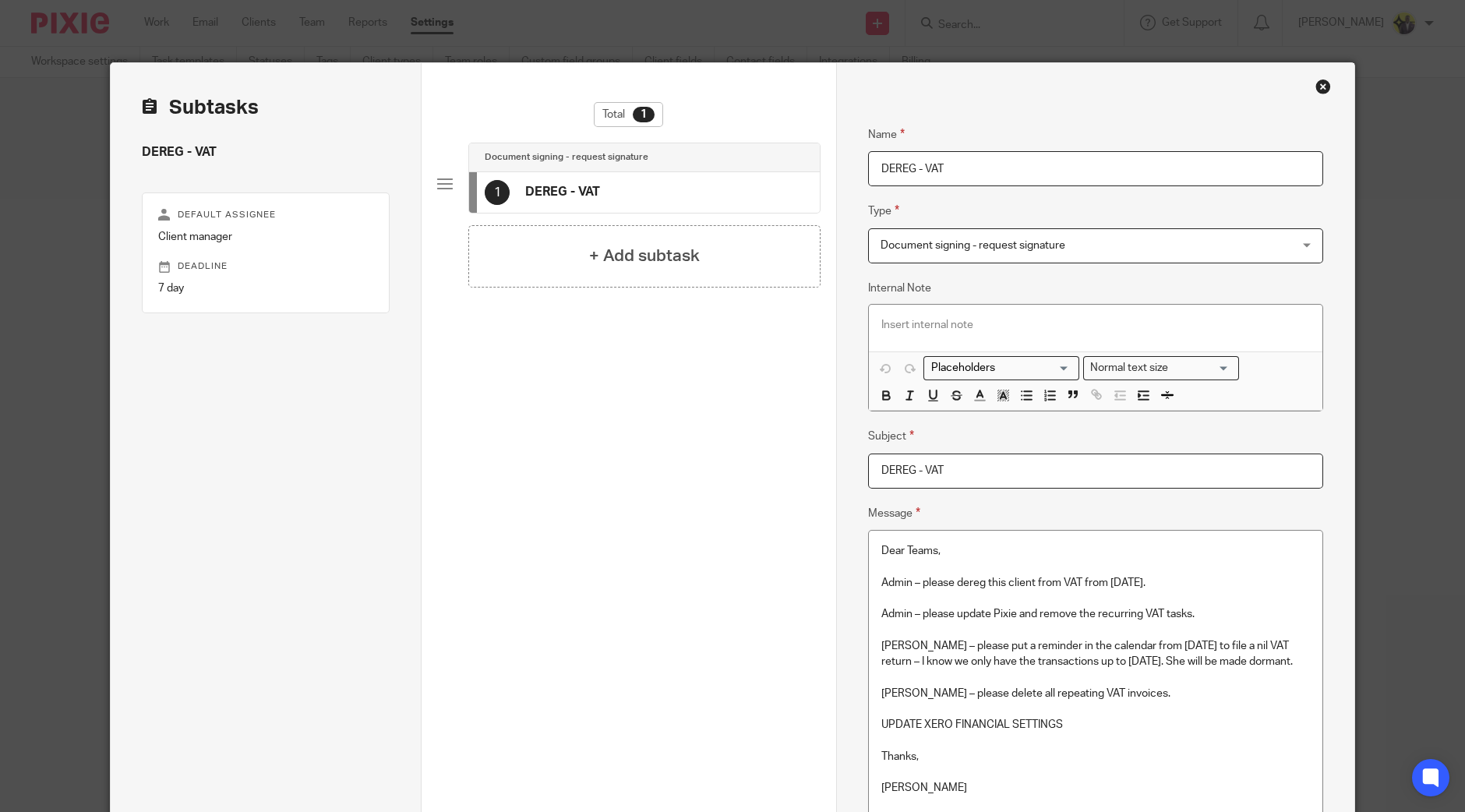
click at [1034, 598] on p at bounding box center [1096, 598] width 429 height 15
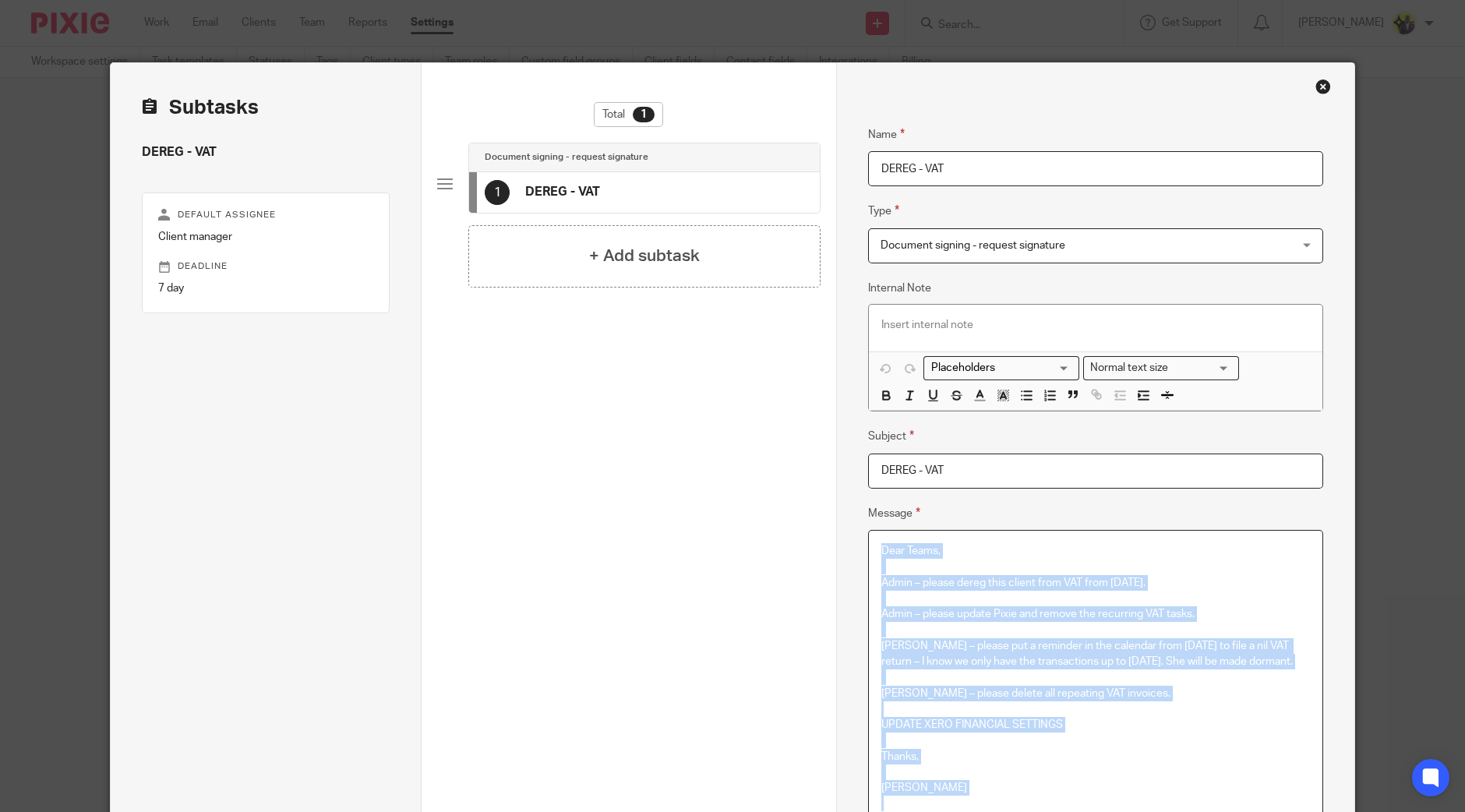
copy div "Dear Teams, Admin – please dereg this client from VAT from 31-03-2025. Admin – …"
